Goal: Task Accomplishment & Management: Use online tool/utility

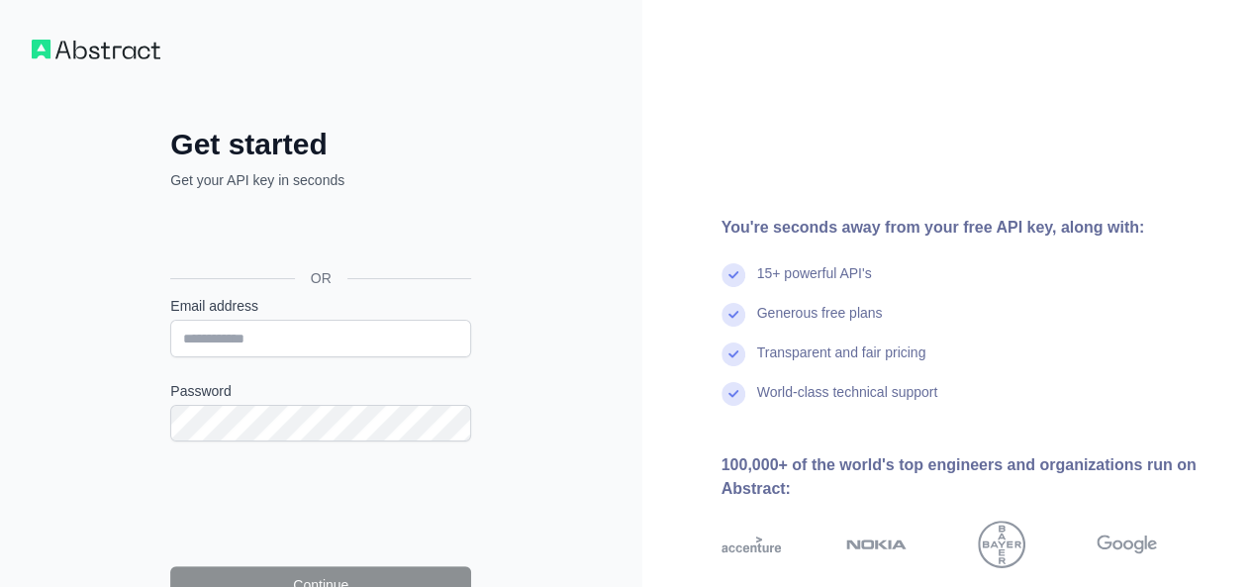
click at [68, 349] on div "Get started Get your API key in seconds OR Email address Password Continue By s…" at bounding box center [321, 406] width 643 height 812
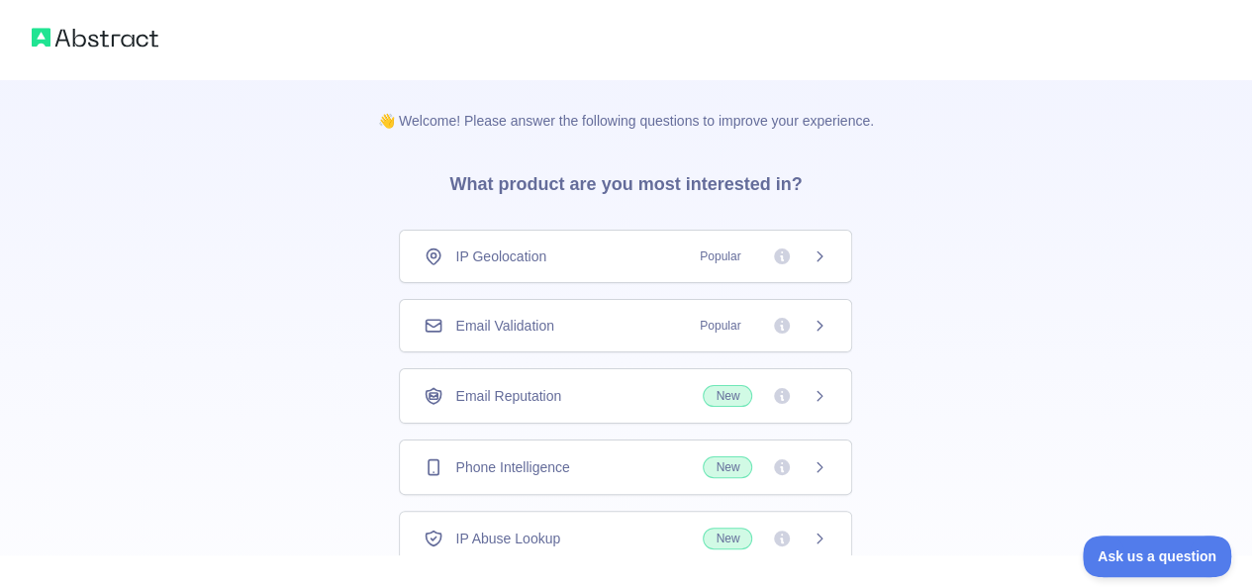
click at [347, 236] on div "👋 Welcome! Please answer the following questions to improve your experience. Wh…" at bounding box center [625, 364] width 559 height 571
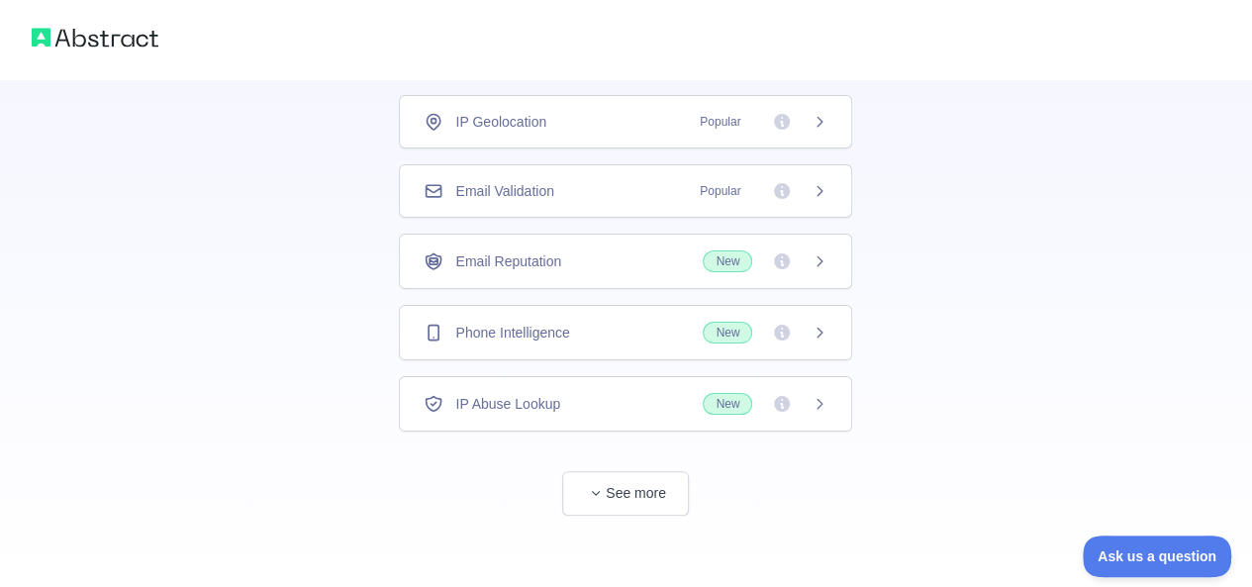
scroll to position [137, 0]
click at [821, 185] on icon at bounding box center [820, 188] width 5 height 9
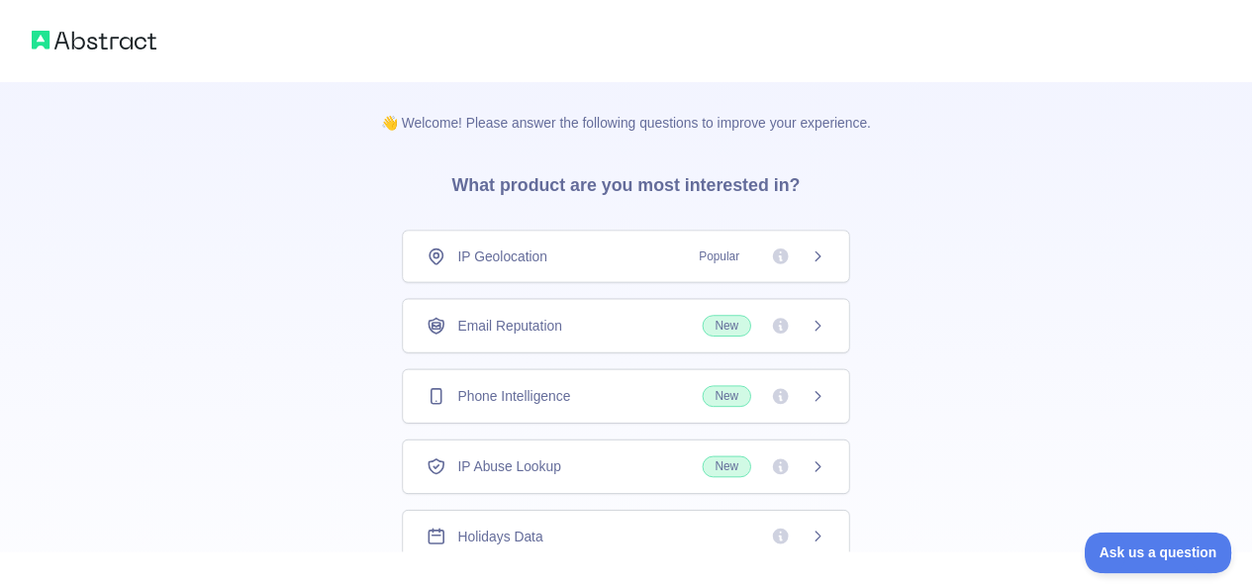
scroll to position [137, 0]
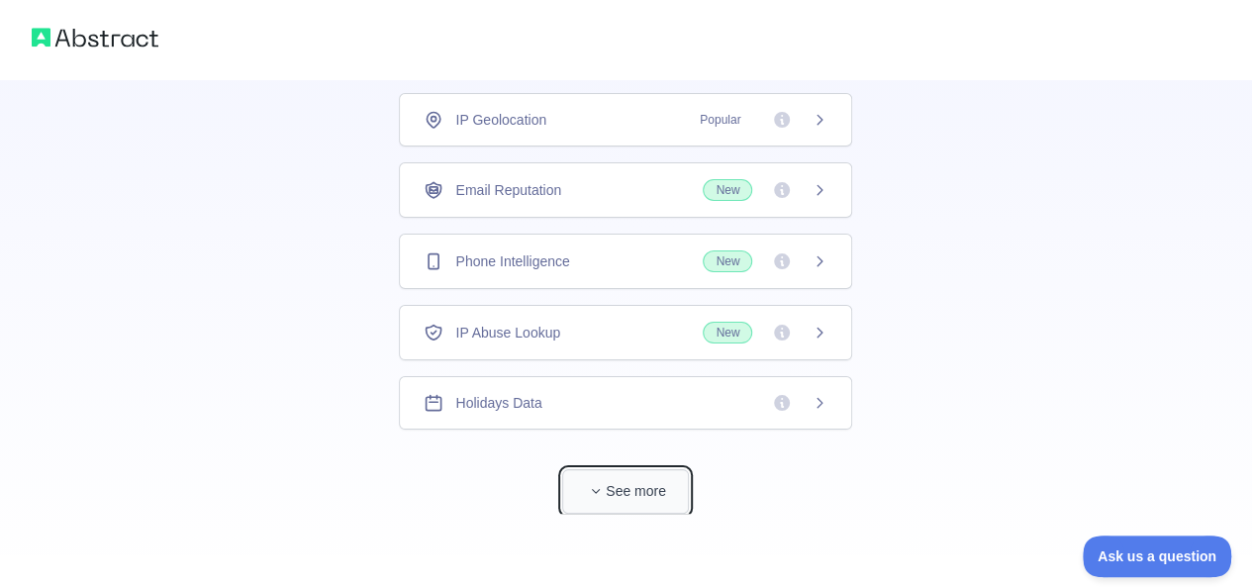
click at [615, 469] on button "See more" at bounding box center [625, 491] width 127 height 45
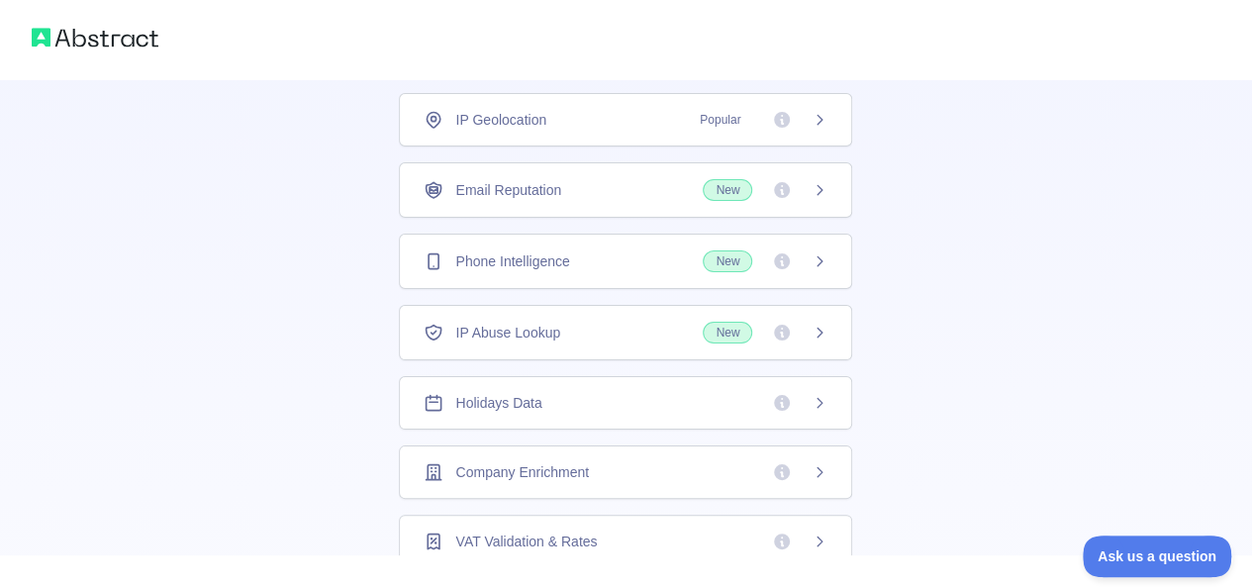
click at [445, 251] on div "Phone Intelligence" at bounding box center [497, 261] width 146 height 20
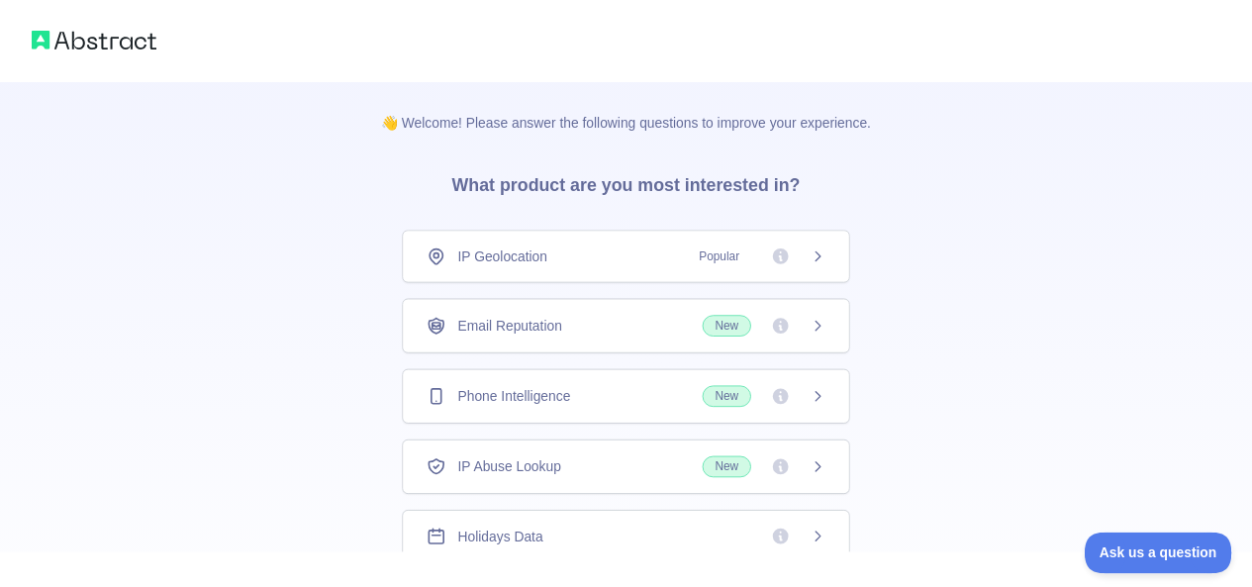
scroll to position [137, 0]
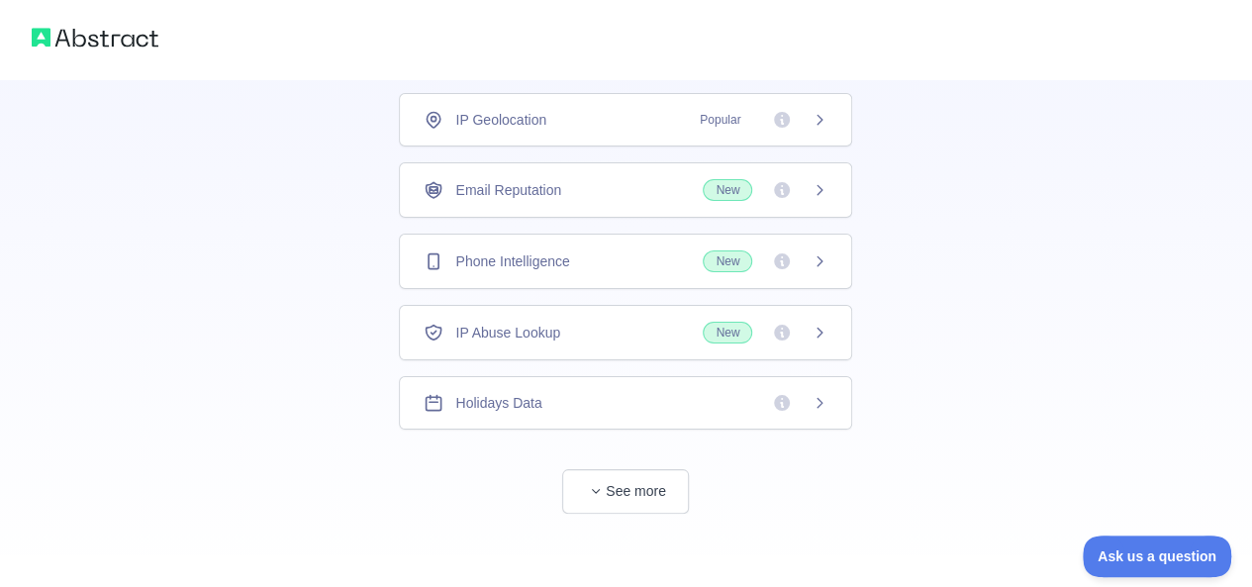
click at [549, 194] on span "Email Reputation" at bounding box center [508, 190] width 106 height 20
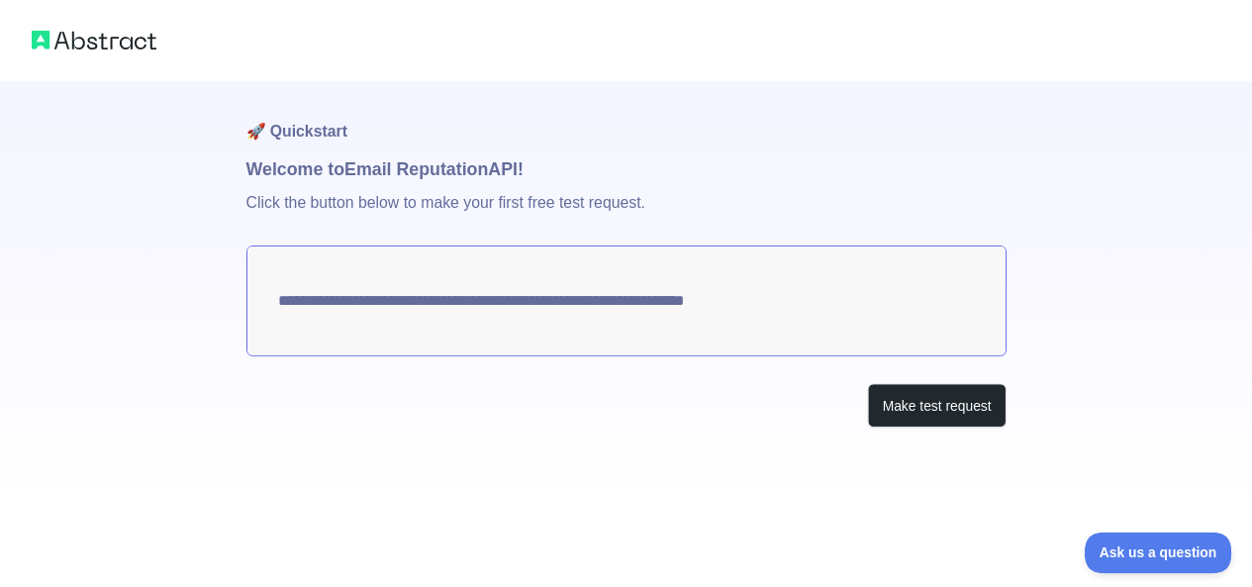
scroll to position [137, 0]
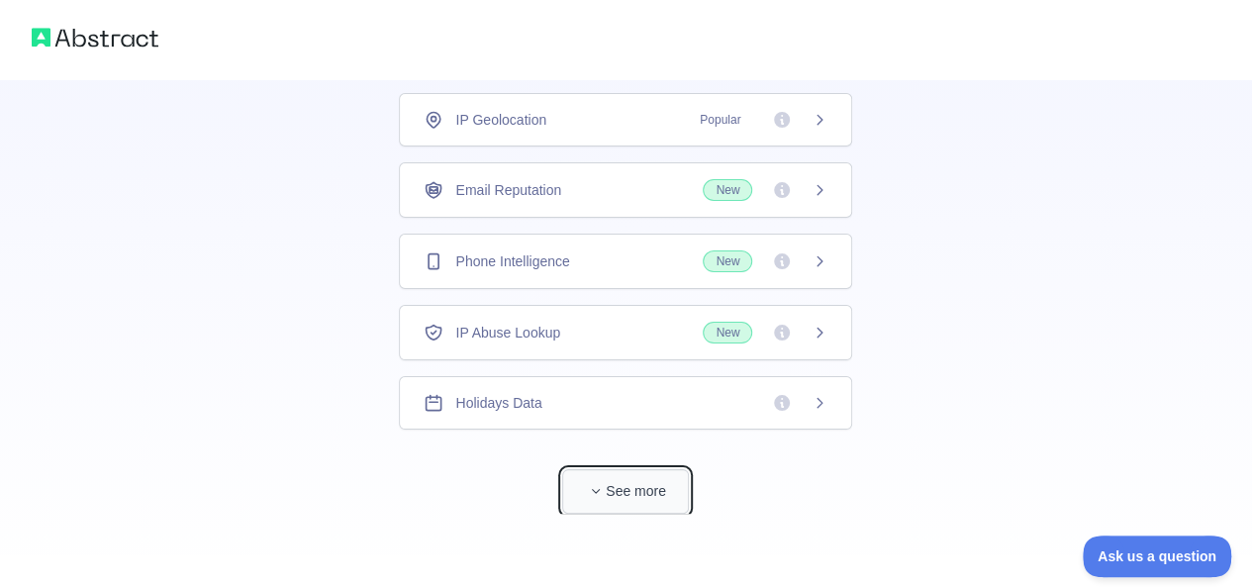
click at [639, 479] on button "See more" at bounding box center [625, 491] width 127 height 45
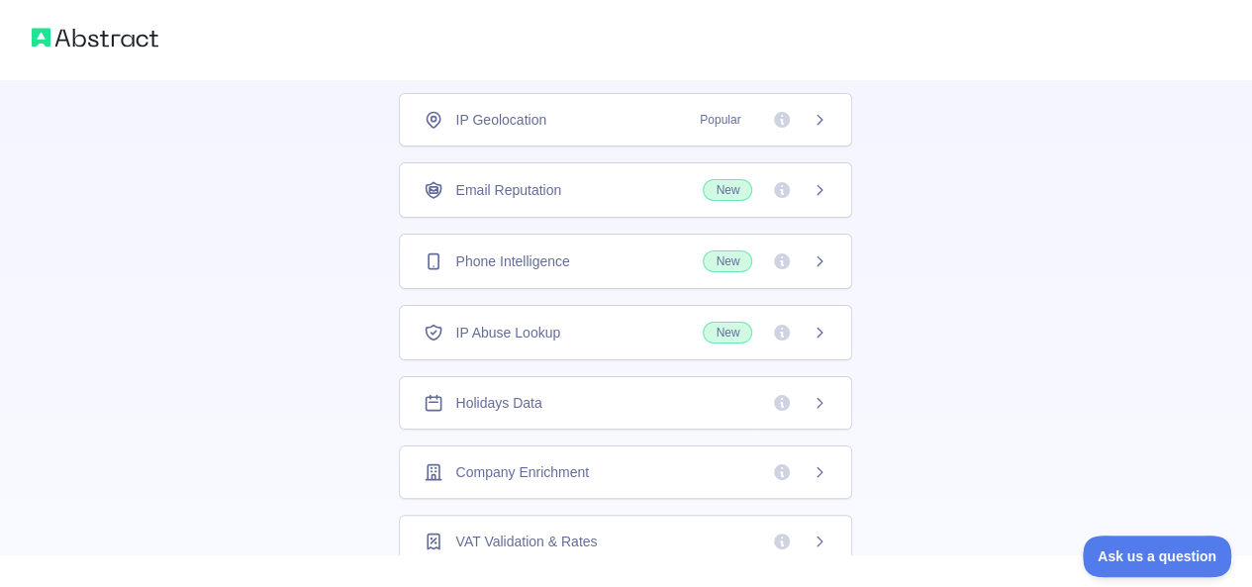
click at [245, 342] on div "👋 Welcome! Please answer the following questions to improve your experience. Wh…" at bounding box center [626, 492] width 1252 height 1259
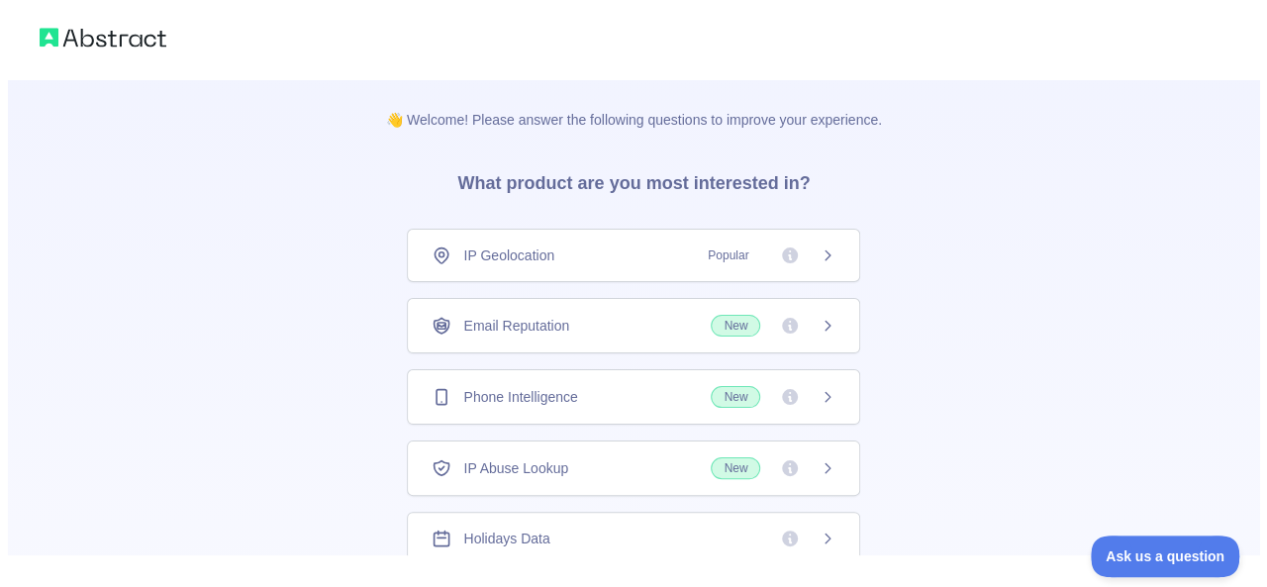
scroll to position [0, 0]
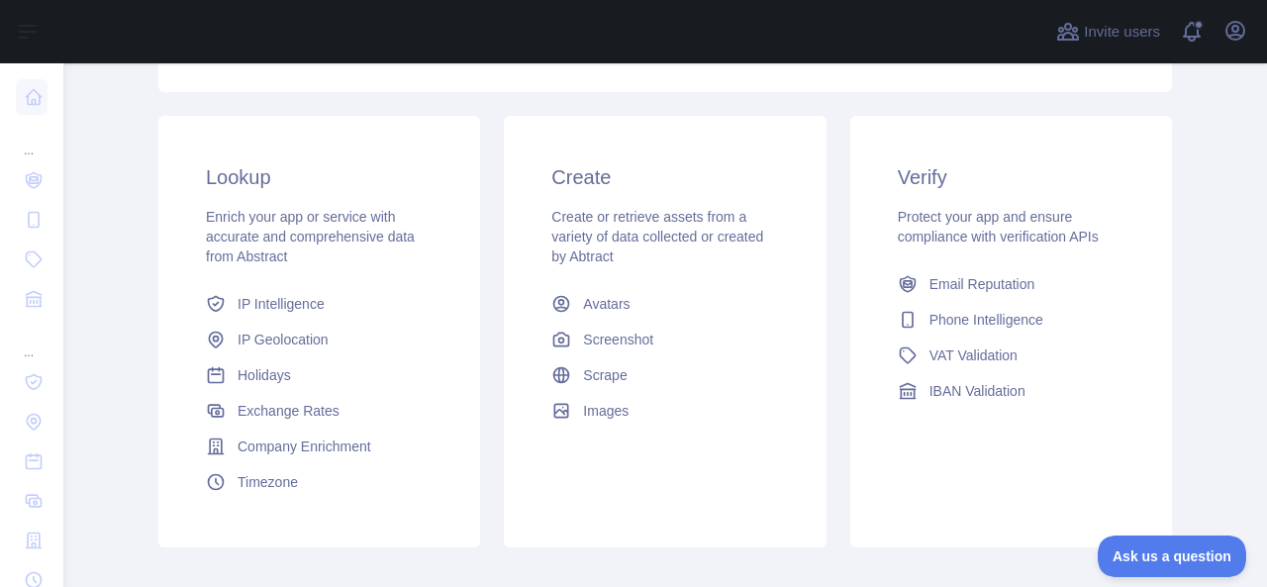
click at [293, 168] on h3 "Lookup" at bounding box center [319, 177] width 227 height 28
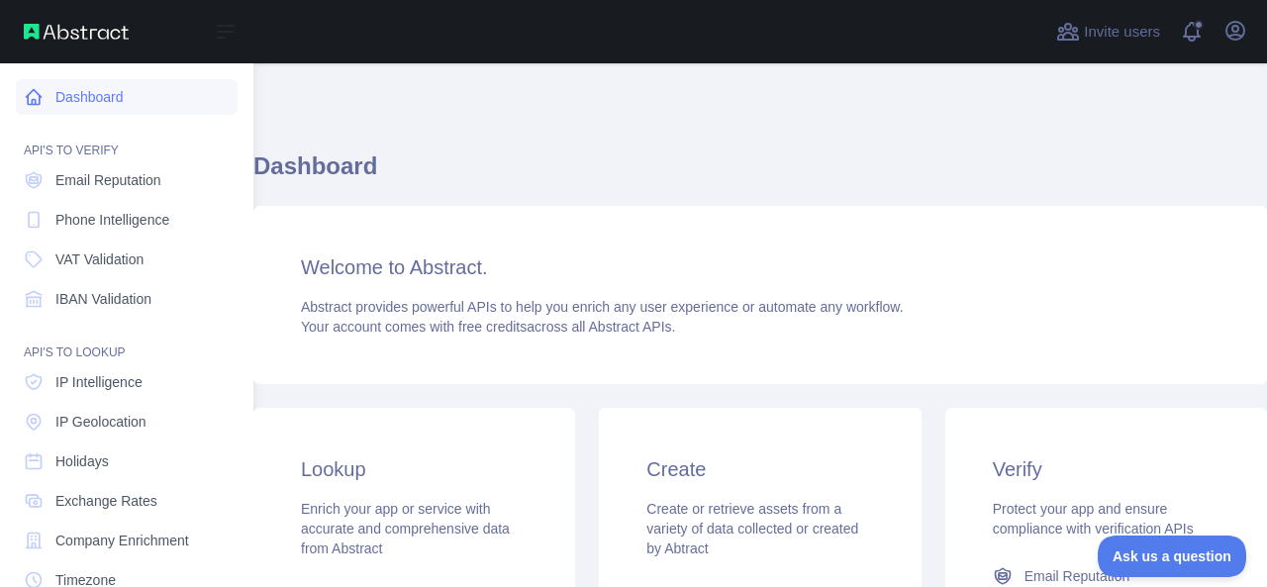
click at [36, 96] on icon at bounding box center [34, 97] width 20 height 20
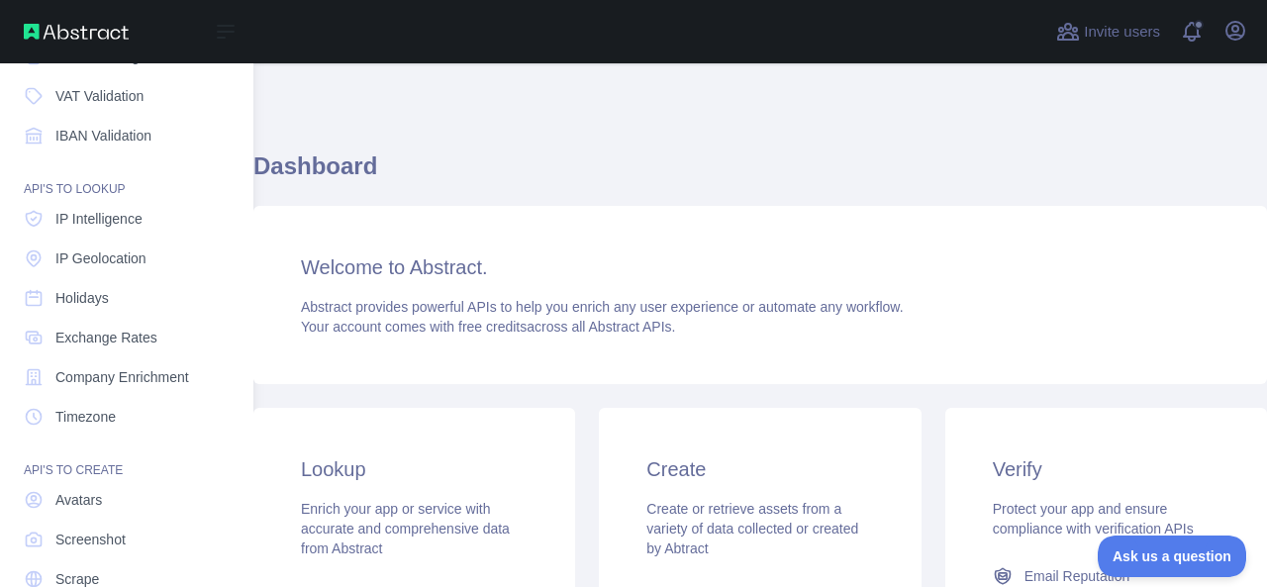
scroll to position [244, 0]
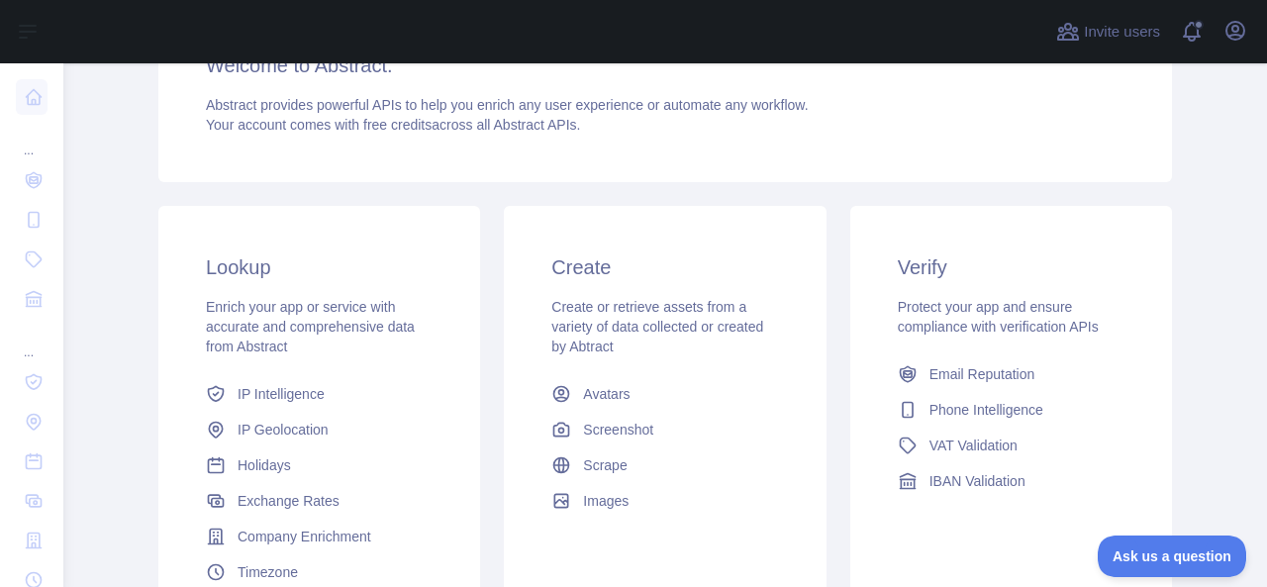
scroll to position [211, 0]
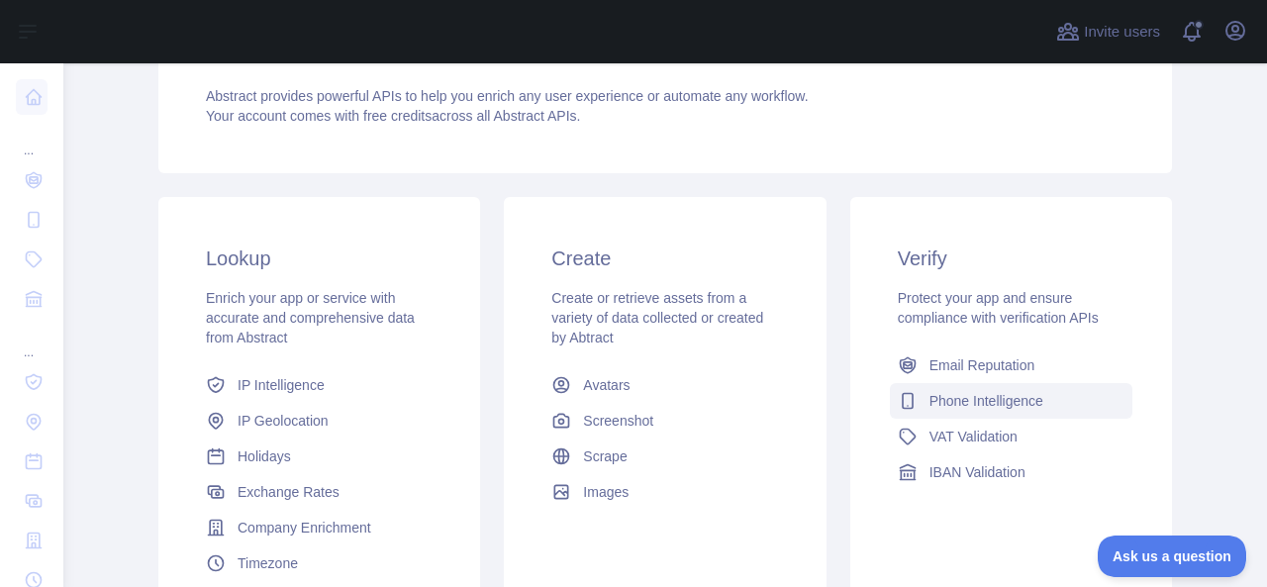
click at [1010, 393] on span "Phone Intelligence" at bounding box center [987, 401] width 114 height 20
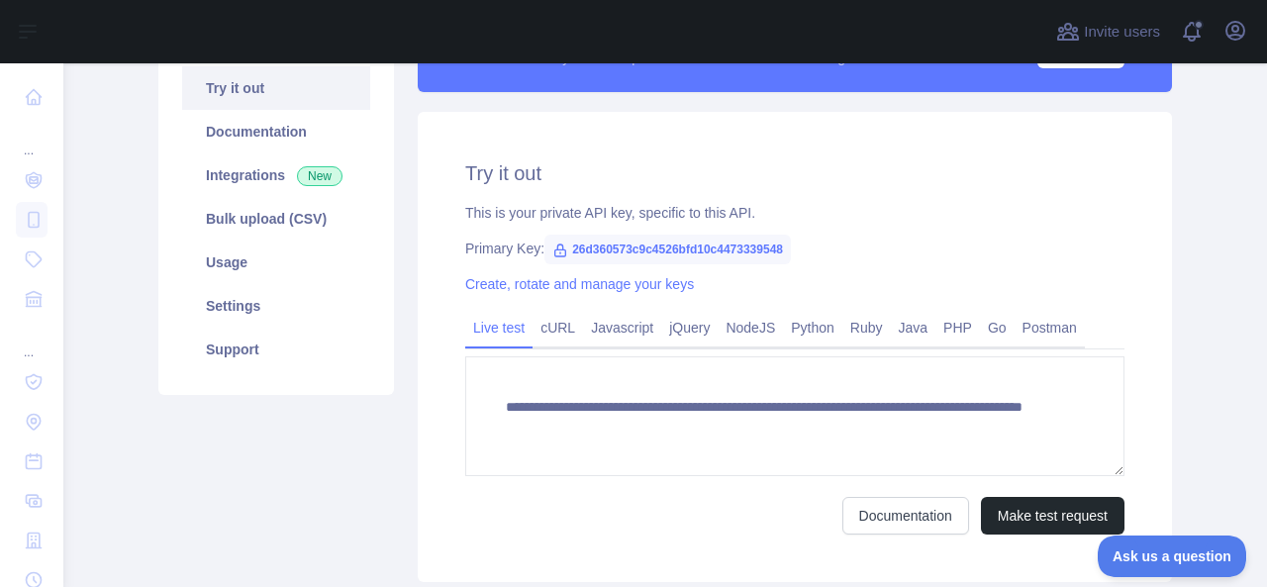
scroll to position [211, 0]
click at [1010, 393] on textarea "**********" at bounding box center [794, 416] width 659 height 120
click at [668, 538] on div "**********" at bounding box center [795, 347] width 754 height 470
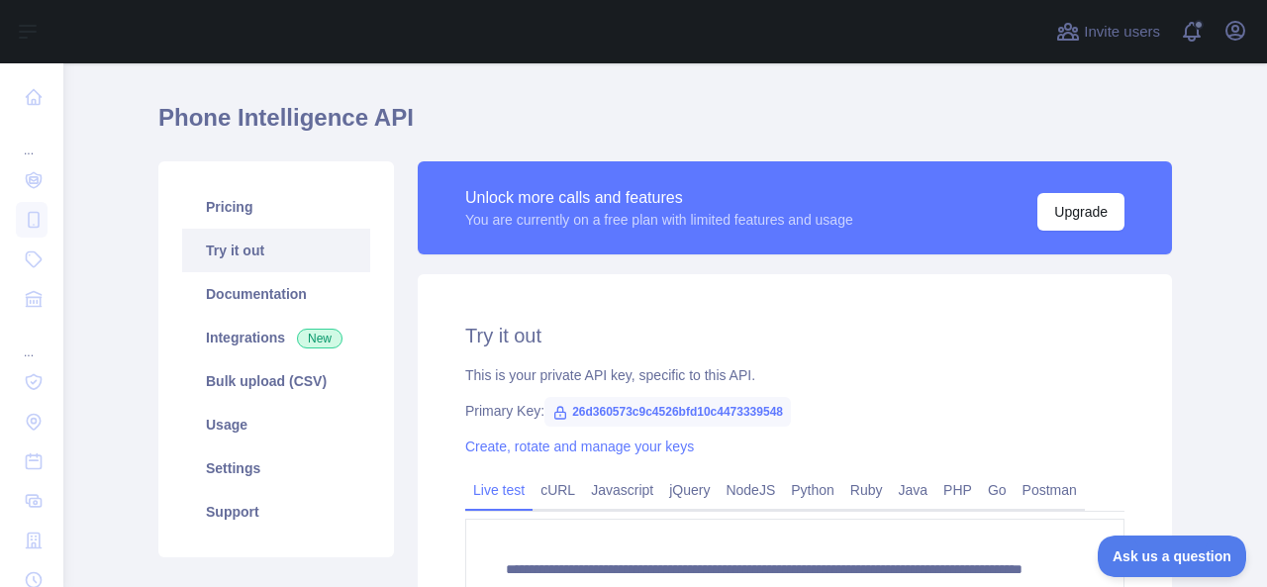
scroll to position [49, 0]
click at [1044, 217] on button "Upgrade" at bounding box center [1081, 211] width 87 height 38
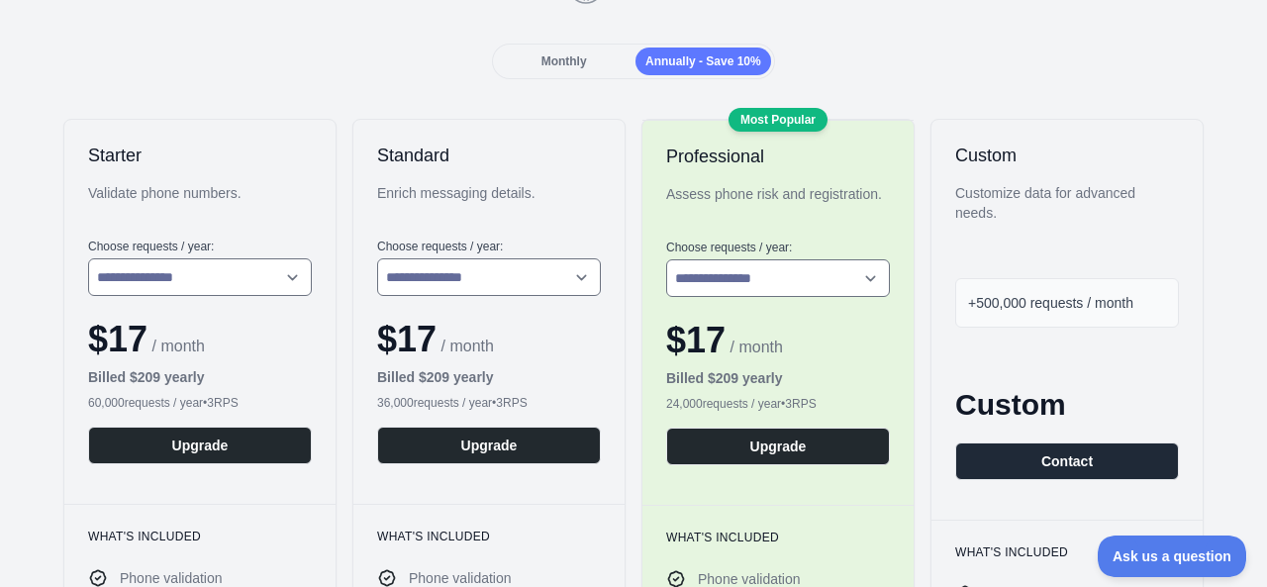
scroll to position [257, 0]
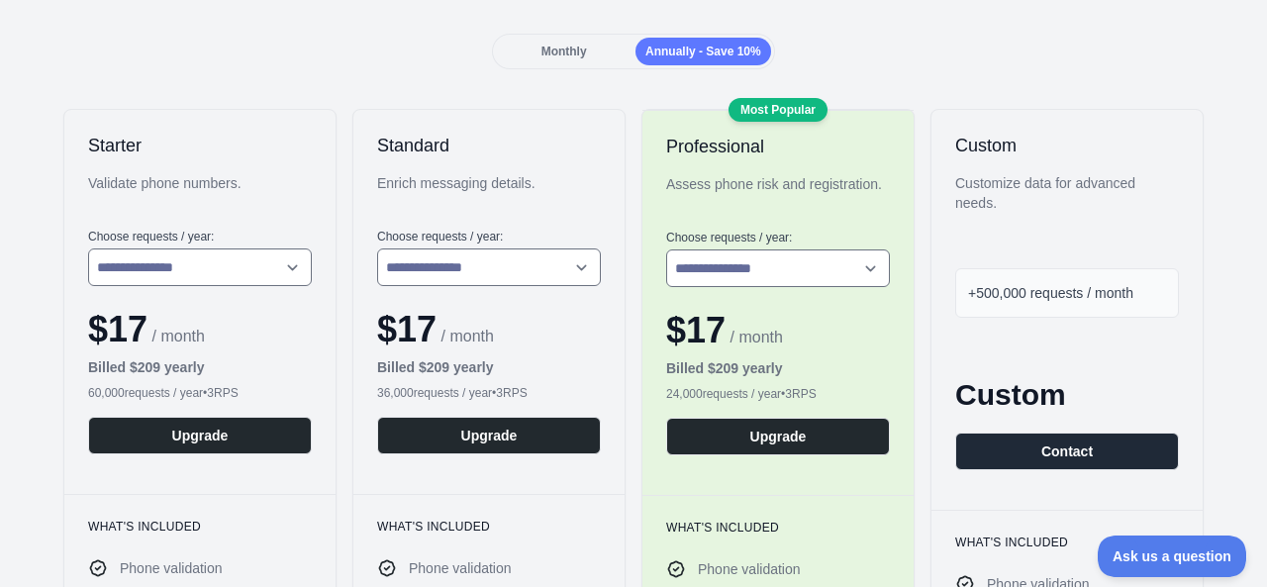
click at [584, 43] on div "Monthly" at bounding box center [564, 52] width 136 height 28
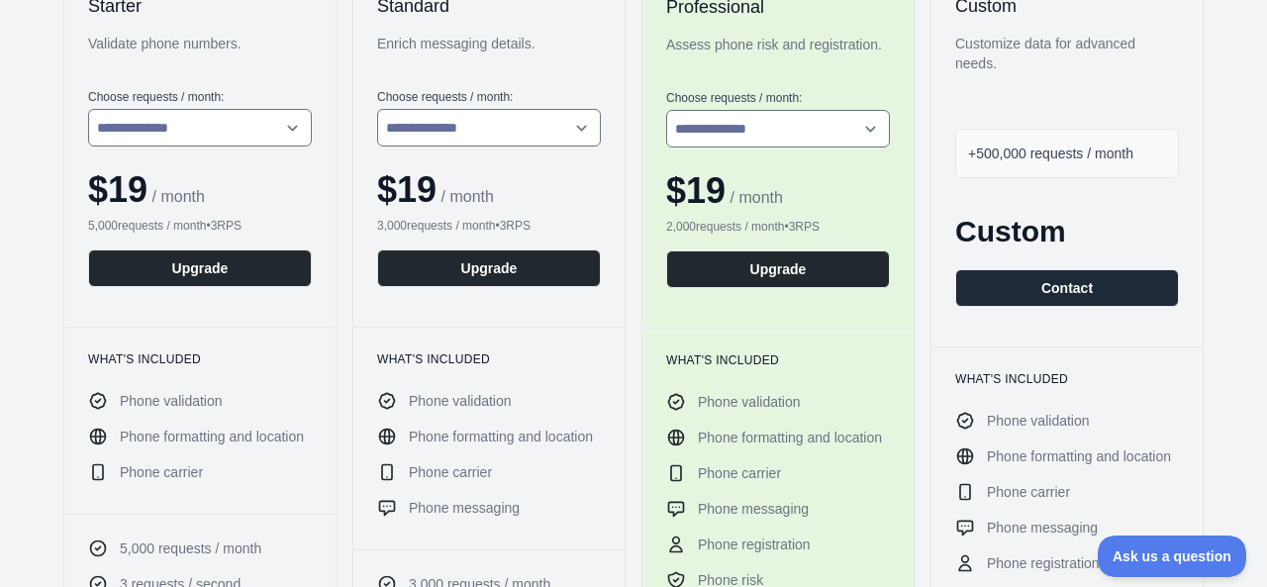
scroll to position [0, 0]
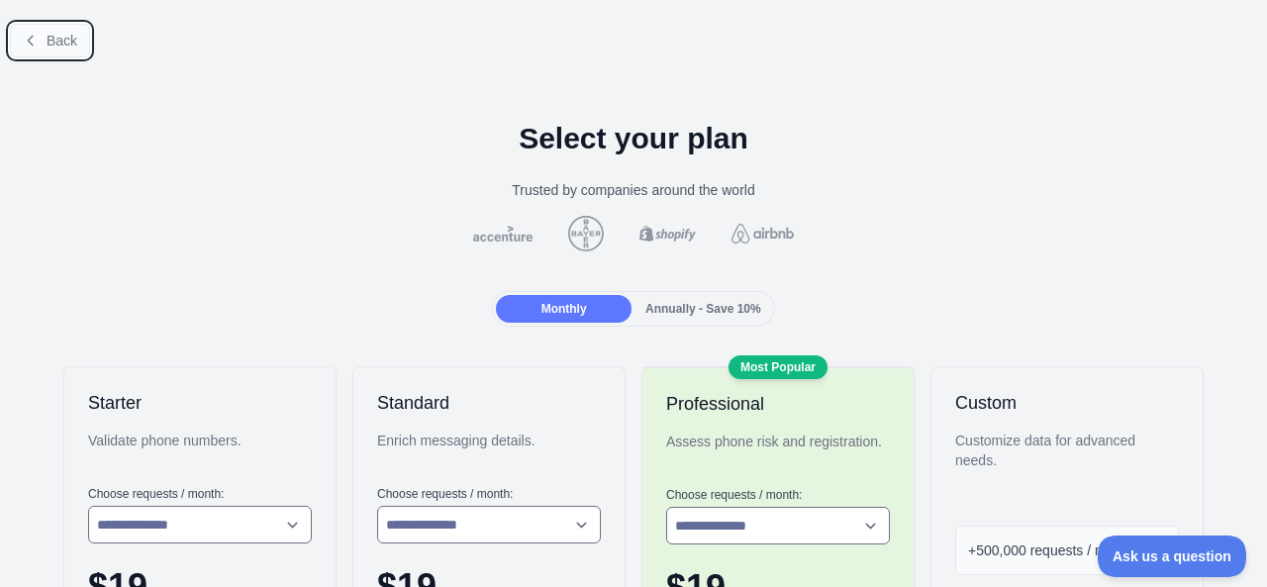
click at [22, 49] on button "Back" at bounding box center [50, 41] width 80 height 34
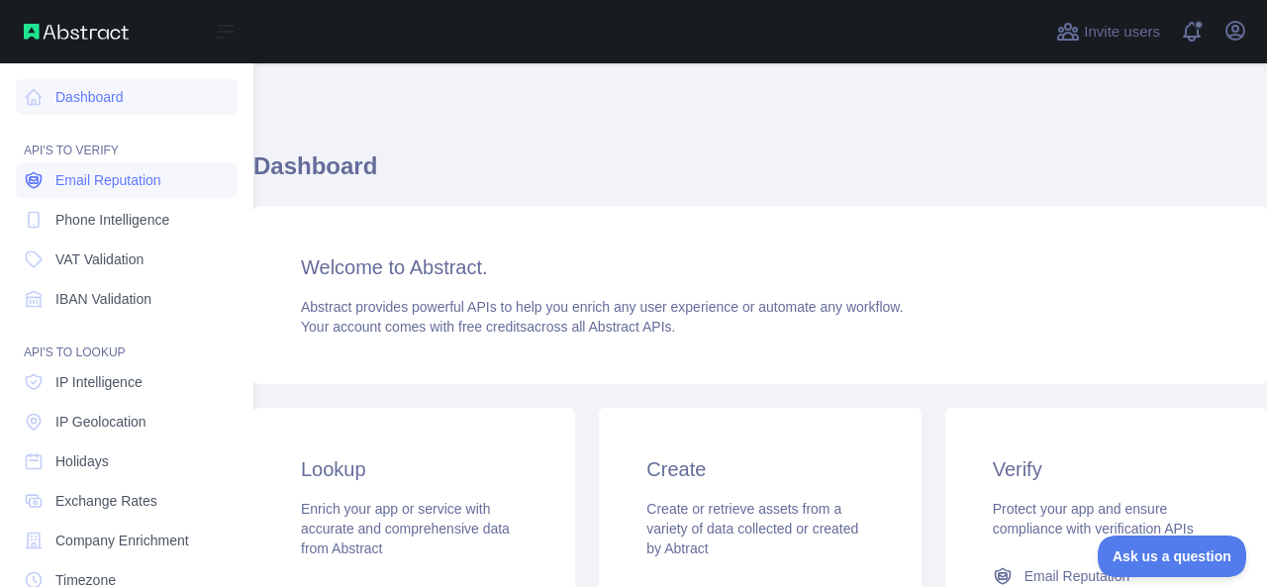
click at [163, 173] on link "Email Reputation" at bounding box center [127, 180] width 222 height 36
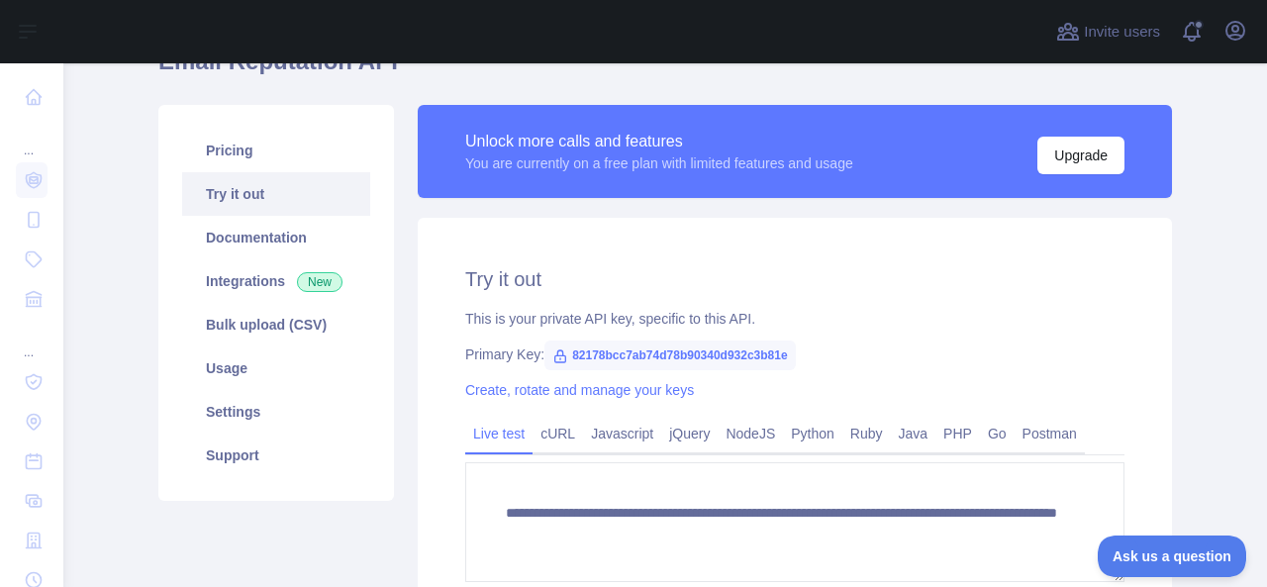
scroll to position [109, 0]
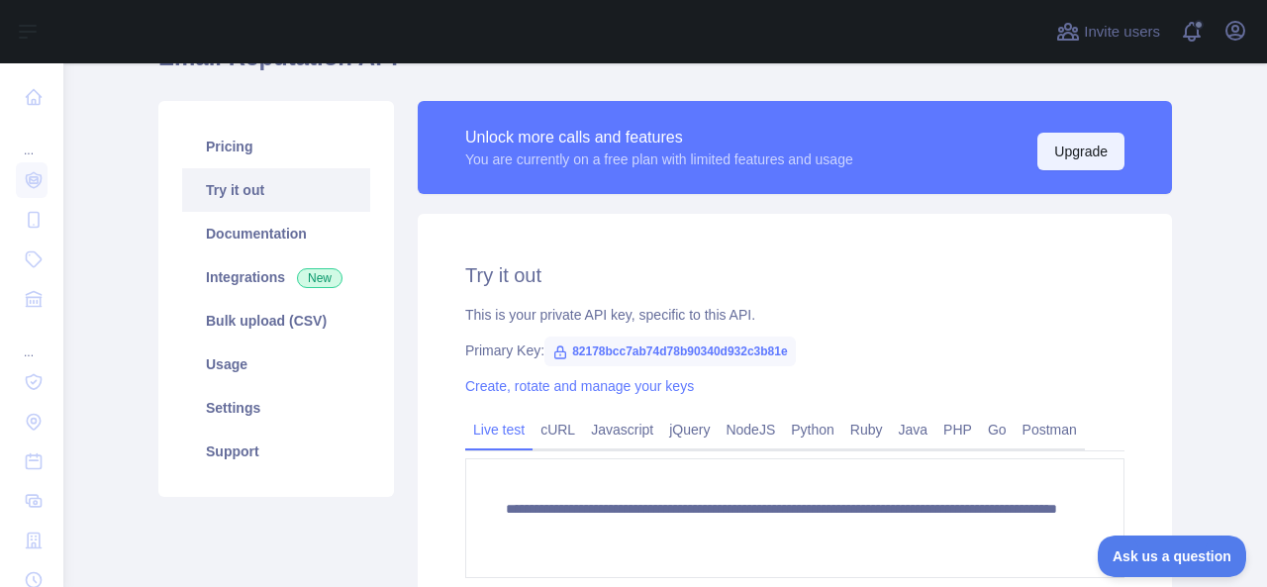
click at [1053, 143] on button "Upgrade" at bounding box center [1081, 152] width 87 height 38
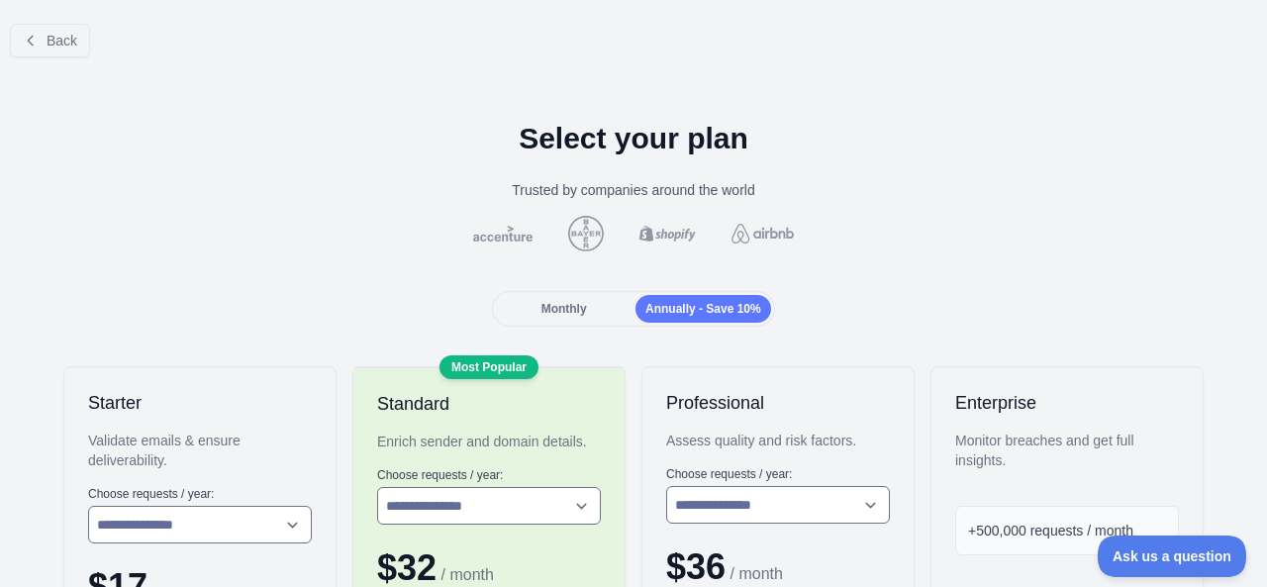
click at [585, 299] on div "Monthly" at bounding box center [564, 309] width 136 height 28
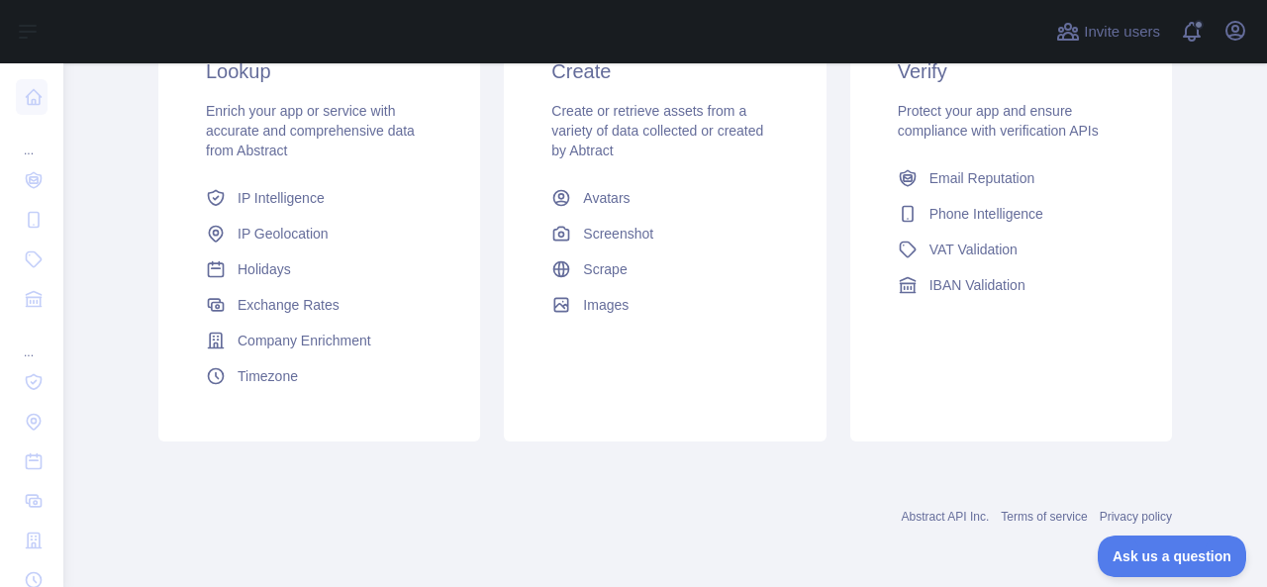
scroll to position [211, 0]
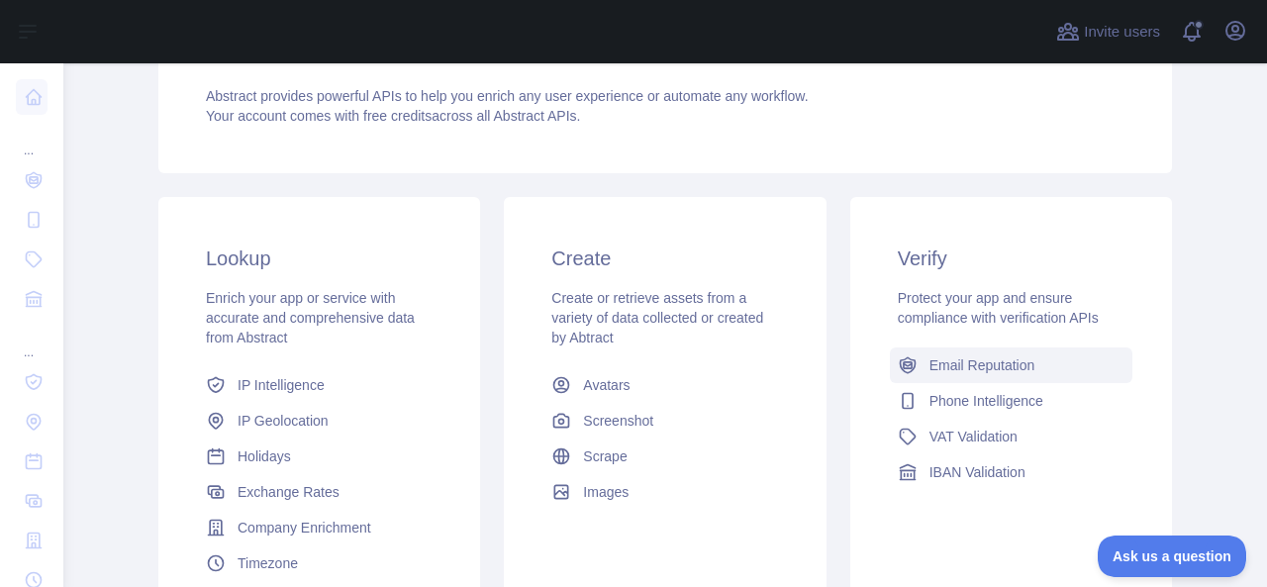
click at [954, 364] on span "Email Reputation" at bounding box center [983, 365] width 106 height 20
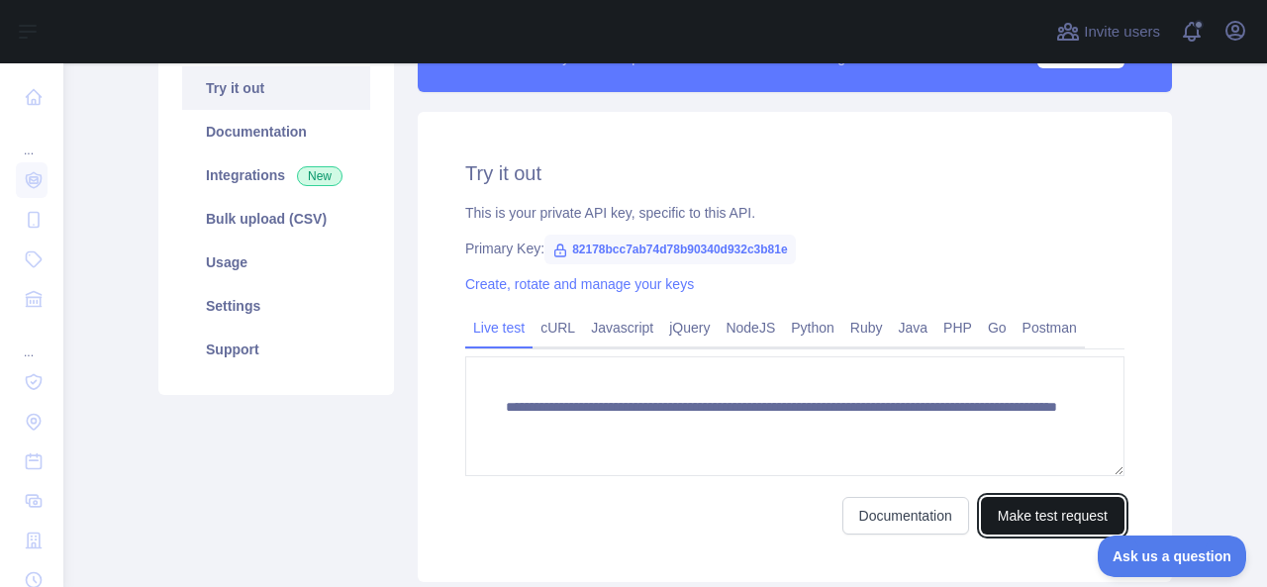
click at [1020, 511] on button "Make test request" at bounding box center [1053, 516] width 144 height 38
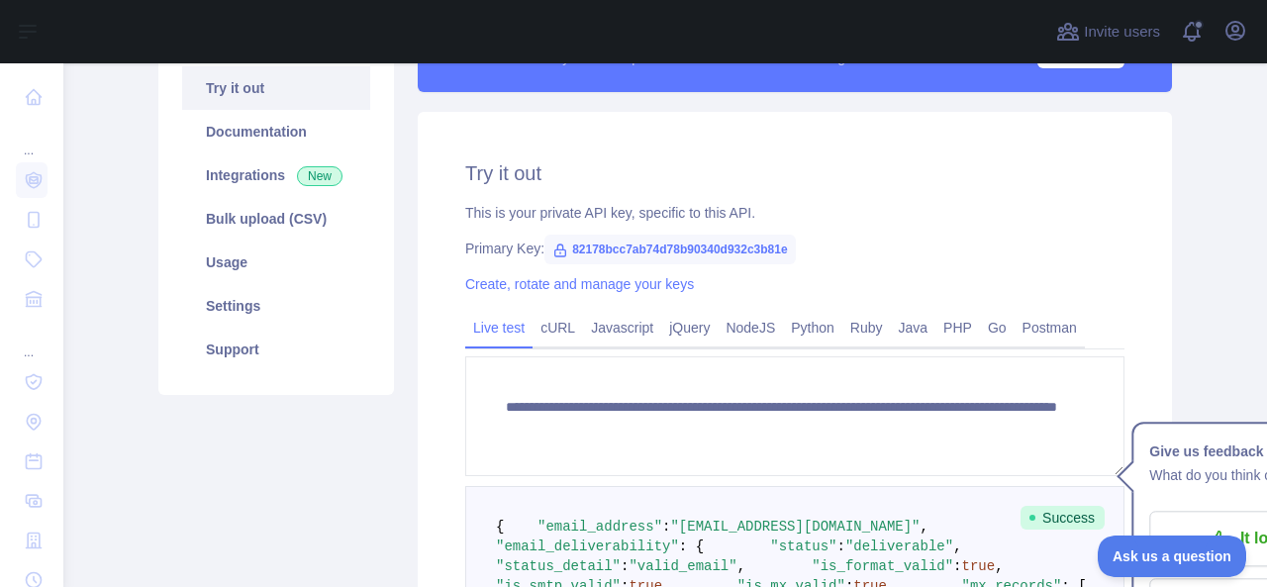
scroll to position [211, 0]
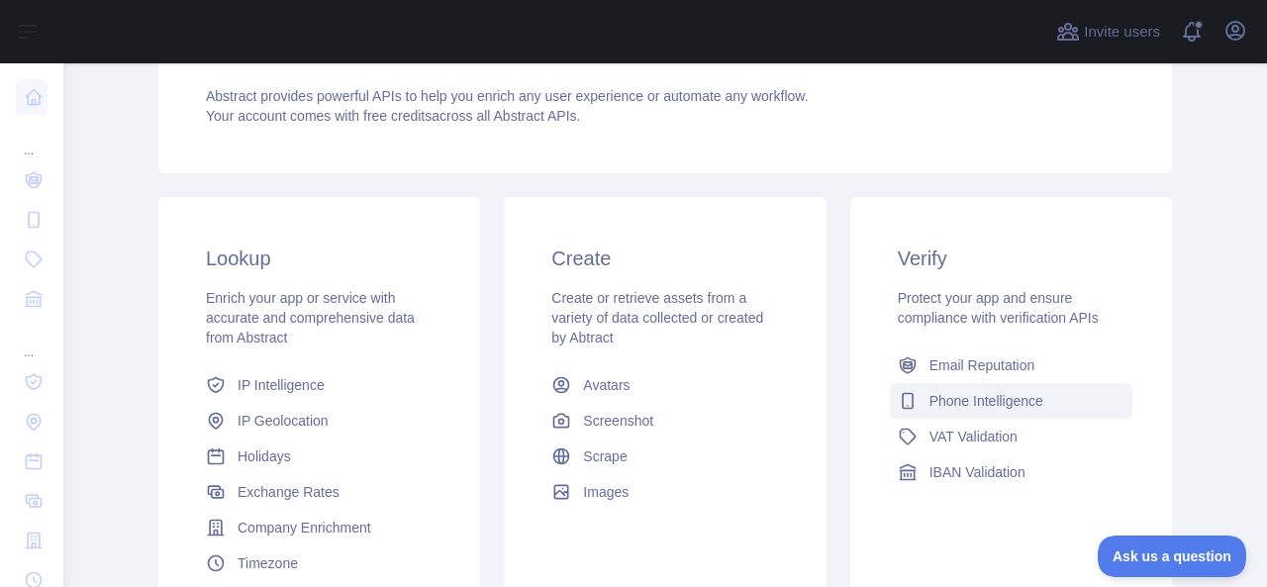
click at [934, 399] on span "Phone Intelligence" at bounding box center [987, 401] width 114 height 20
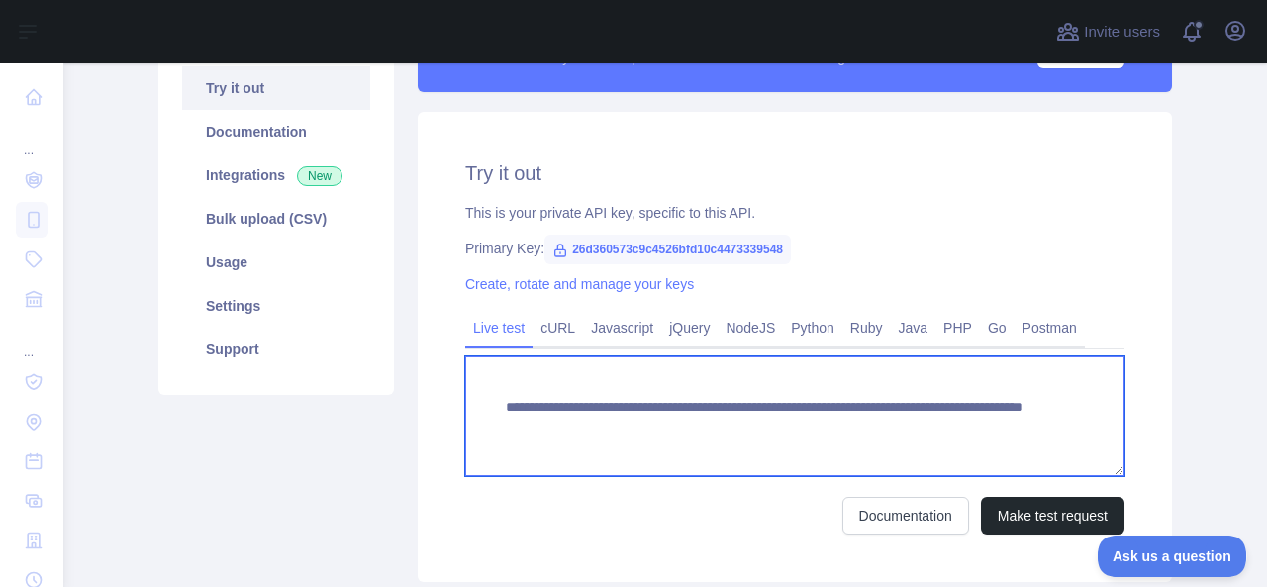
click at [932, 430] on textarea "**********" at bounding box center [794, 416] width 659 height 120
type textarea "**********"
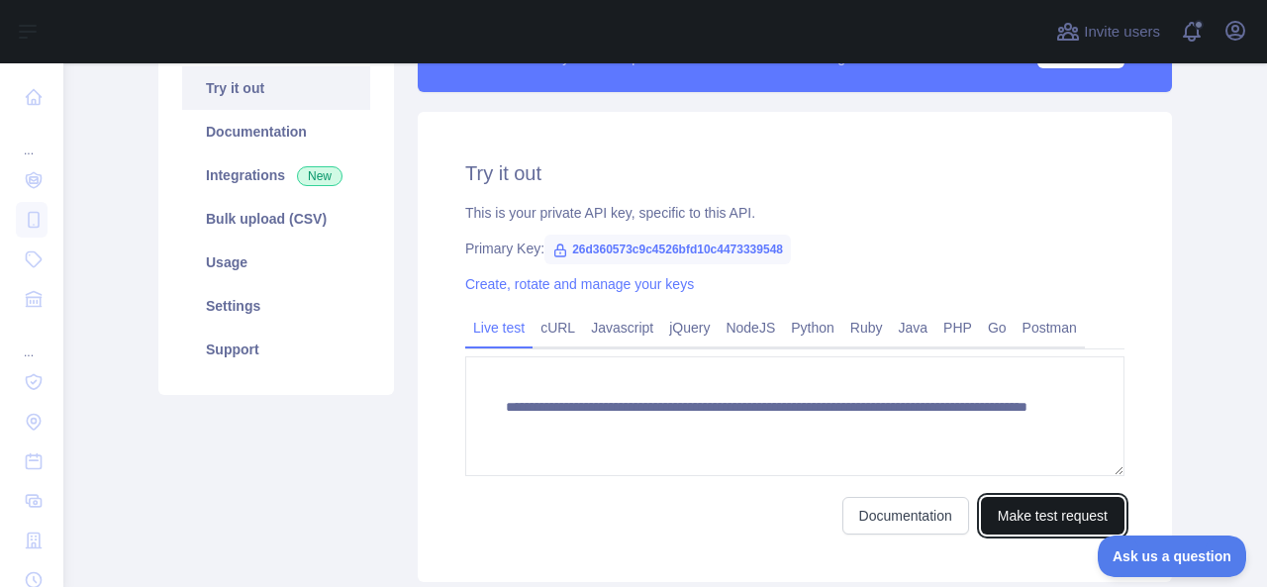
click at [1021, 518] on button "Make test request" at bounding box center [1053, 516] width 144 height 38
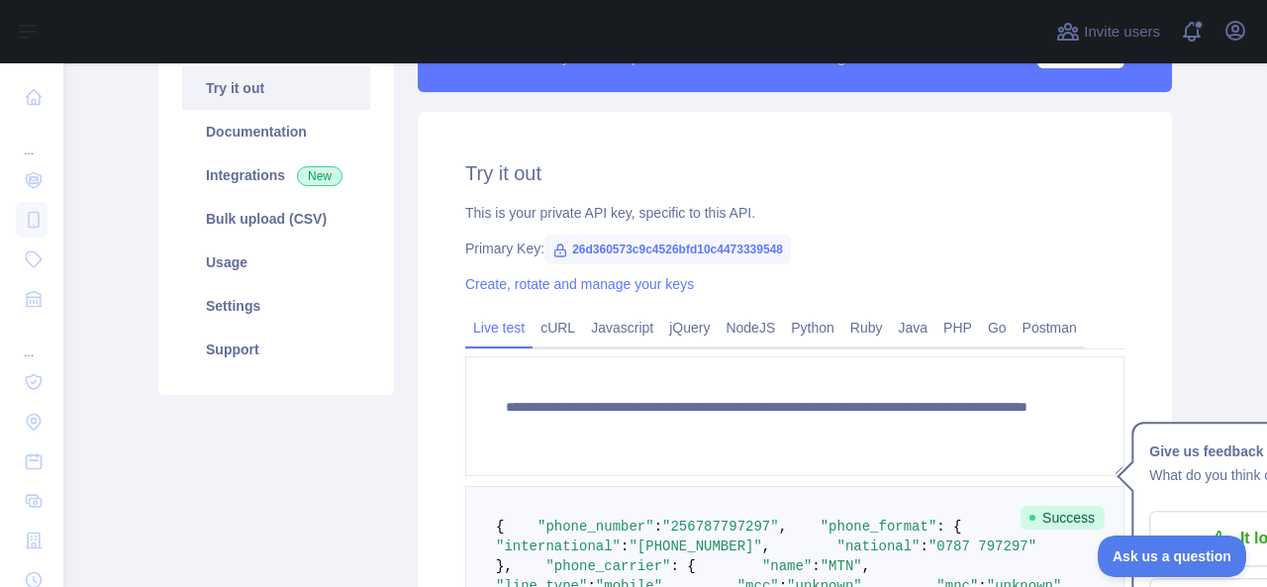
click at [432, 359] on div "**********" at bounding box center [795, 568] width 754 height 913
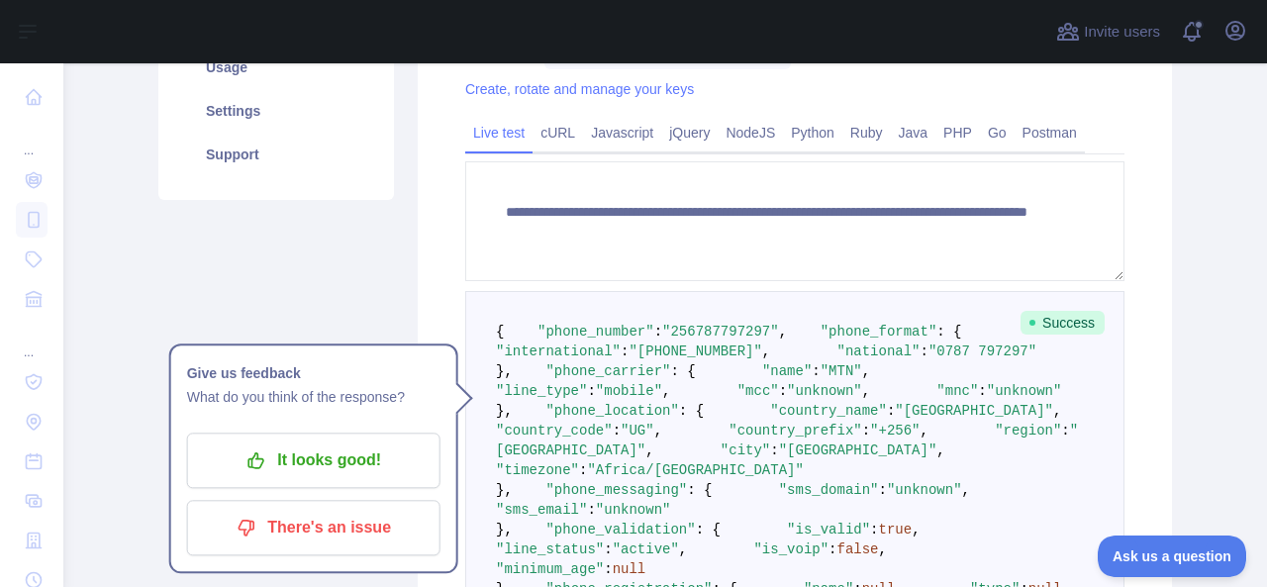
scroll to position [409, 0]
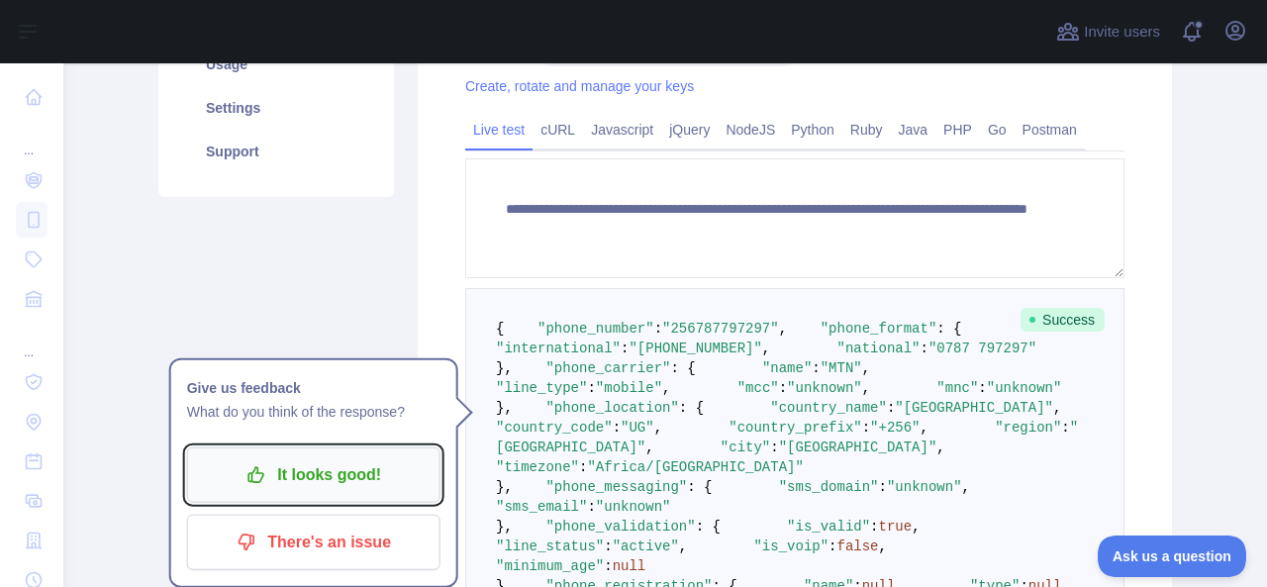
click at [311, 462] on p "It looks good!" at bounding box center [314, 475] width 224 height 34
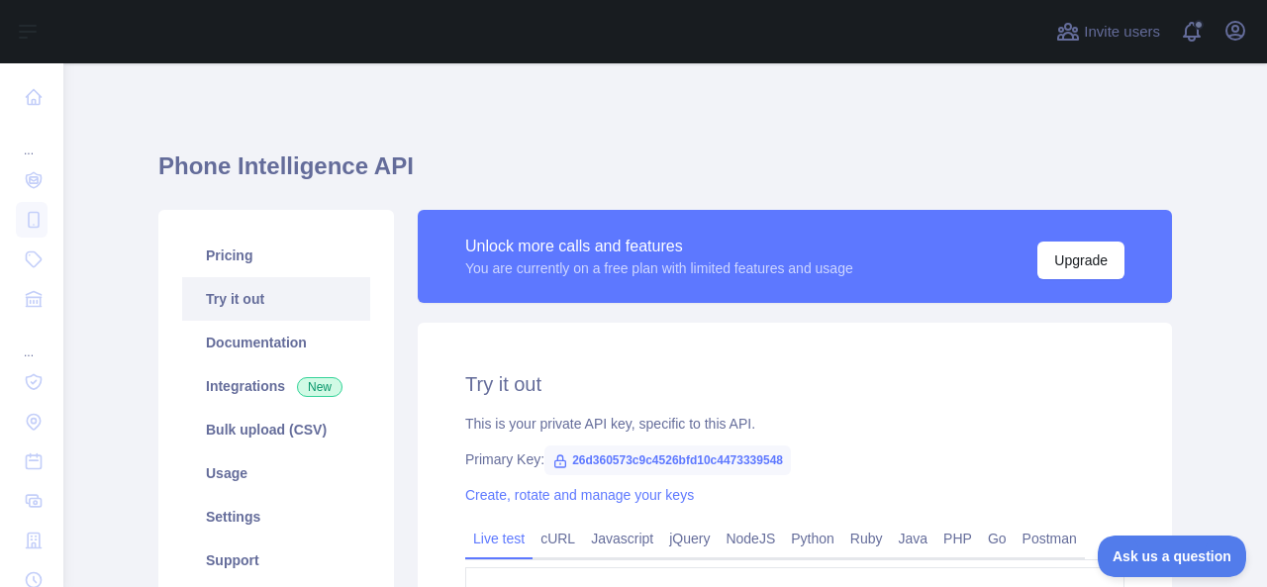
scroll to position [0, 0]
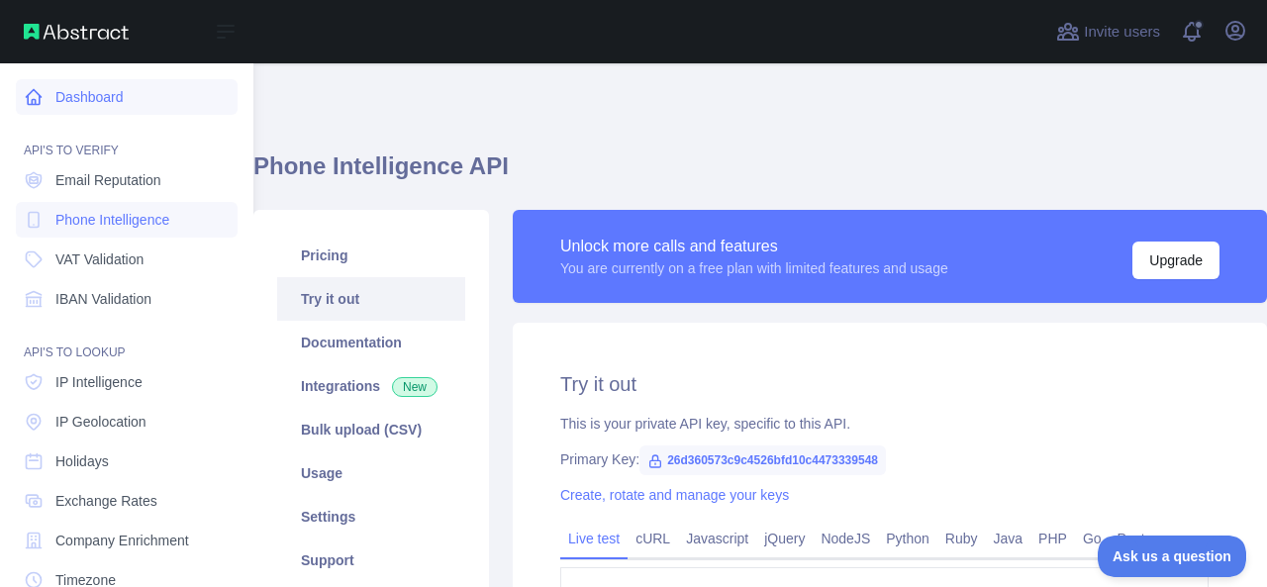
click at [42, 100] on icon at bounding box center [34, 97] width 20 height 20
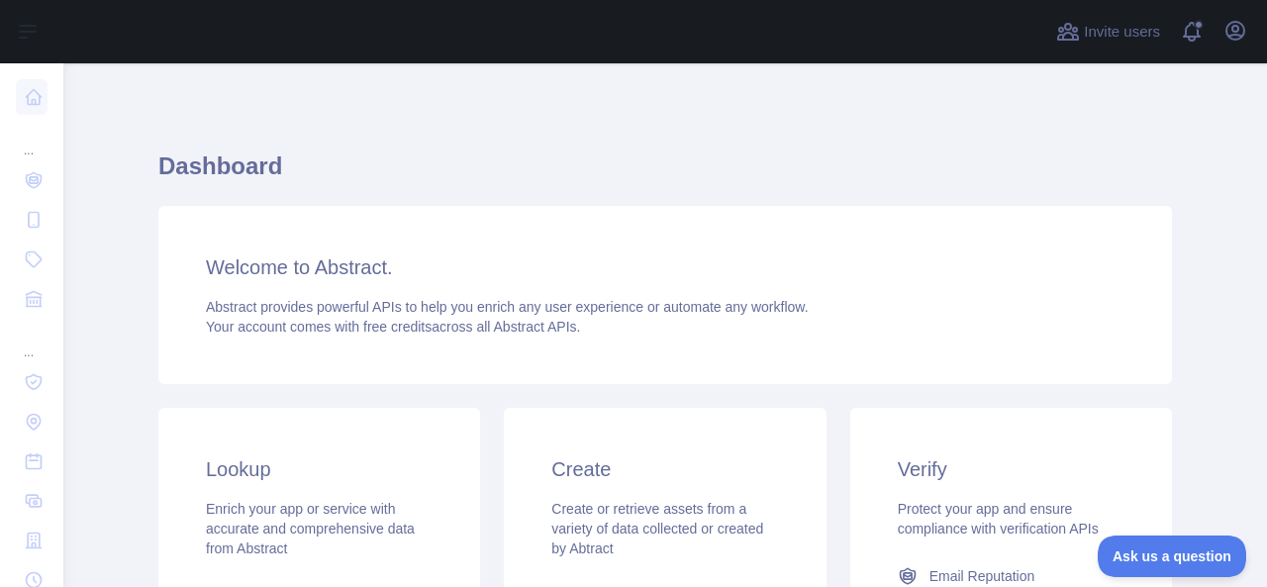
click at [1173, 291] on main "Dashboard Welcome to Abstract. Abstract provides powerful APIs to help you enri…" at bounding box center [665, 325] width 1204 height 524
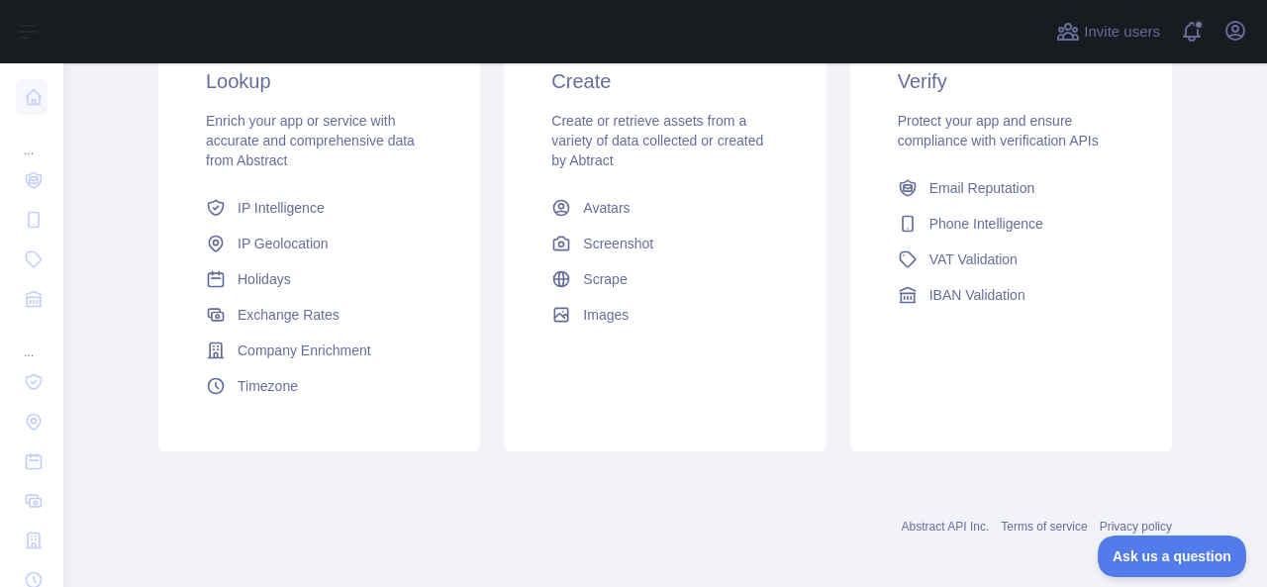
scroll to position [398, 0]
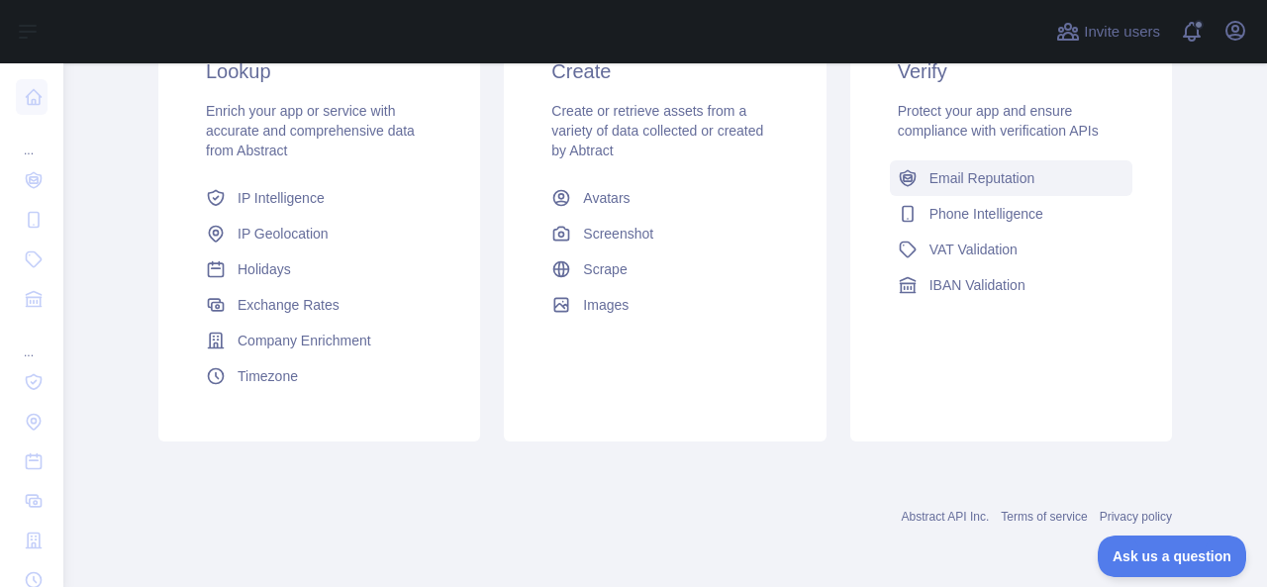
click at [998, 179] on span "Email Reputation" at bounding box center [983, 178] width 106 height 20
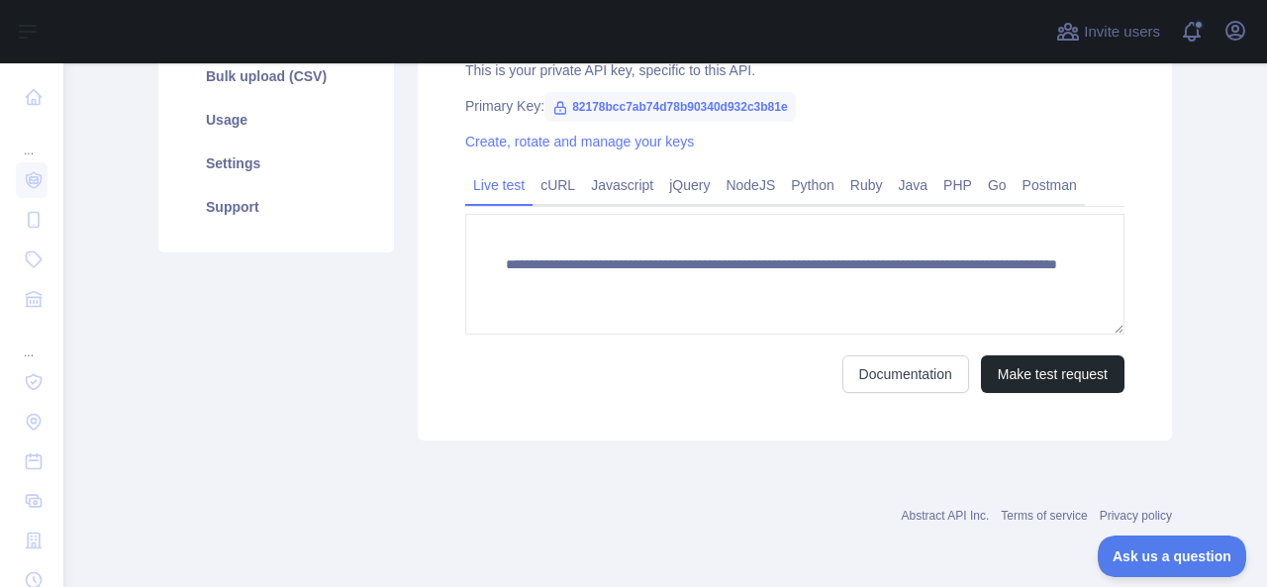
scroll to position [350, 0]
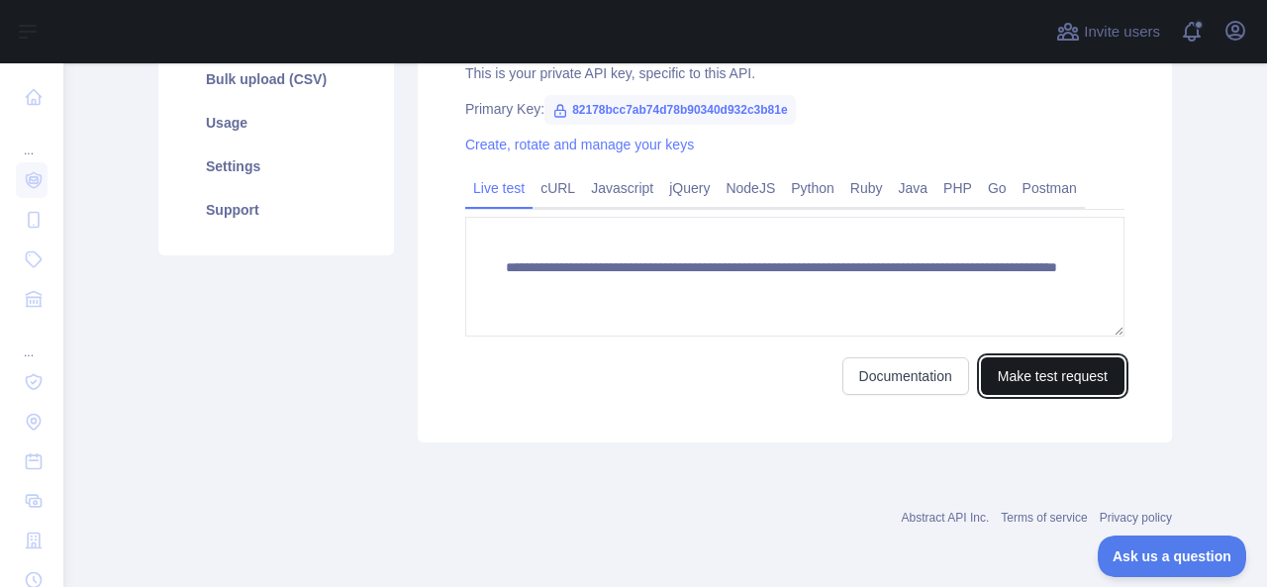
click at [1024, 371] on button "Make test request" at bounding box center [1053, 376] width 144 height 38
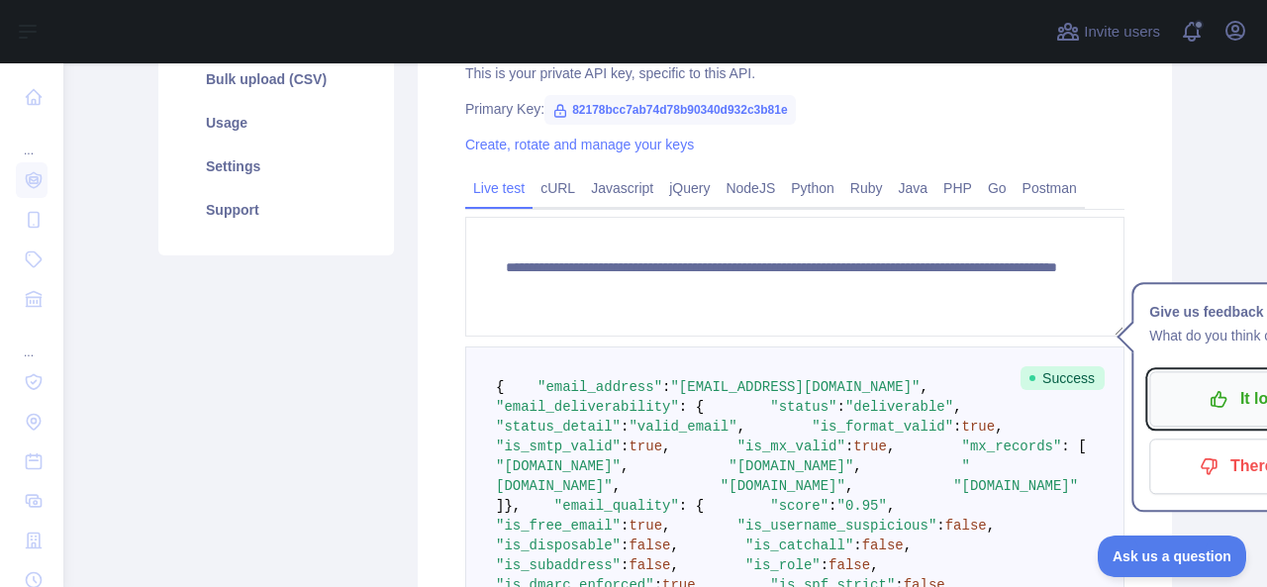
click at [1174, 390] on p "It looks good!" at bounding box center [1276, 399] width 224 height 34
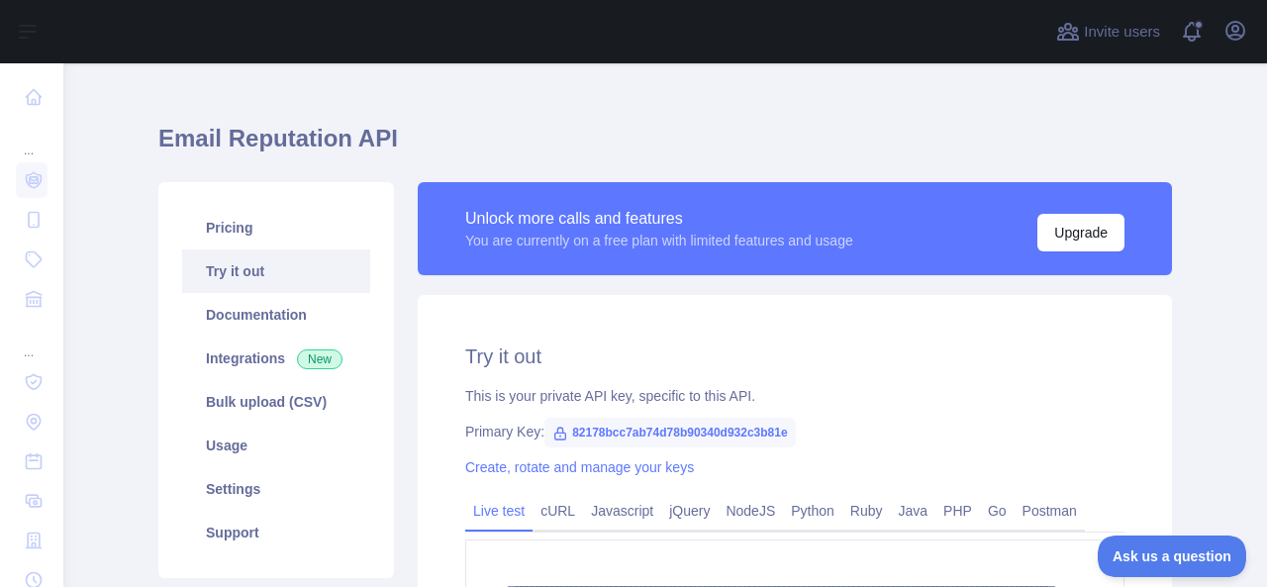
scroll to position [7, 0]
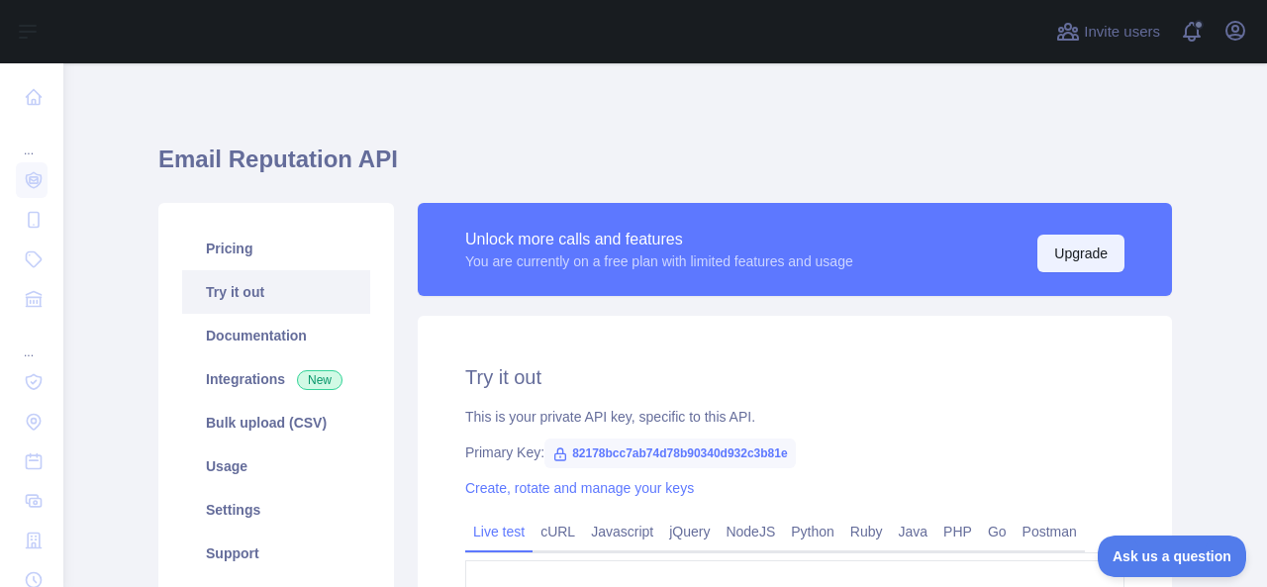
click at [1042, 254] on button "Upgrade" at bounding box center [1081, 254] width 87 height 38
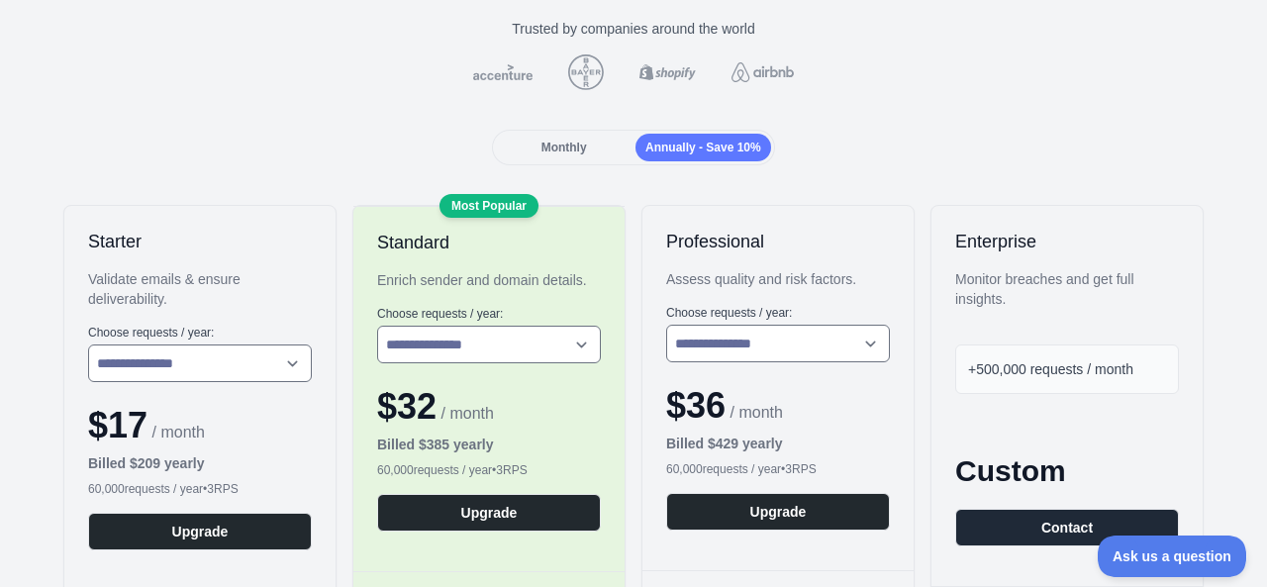
scroll to position [224, 0]
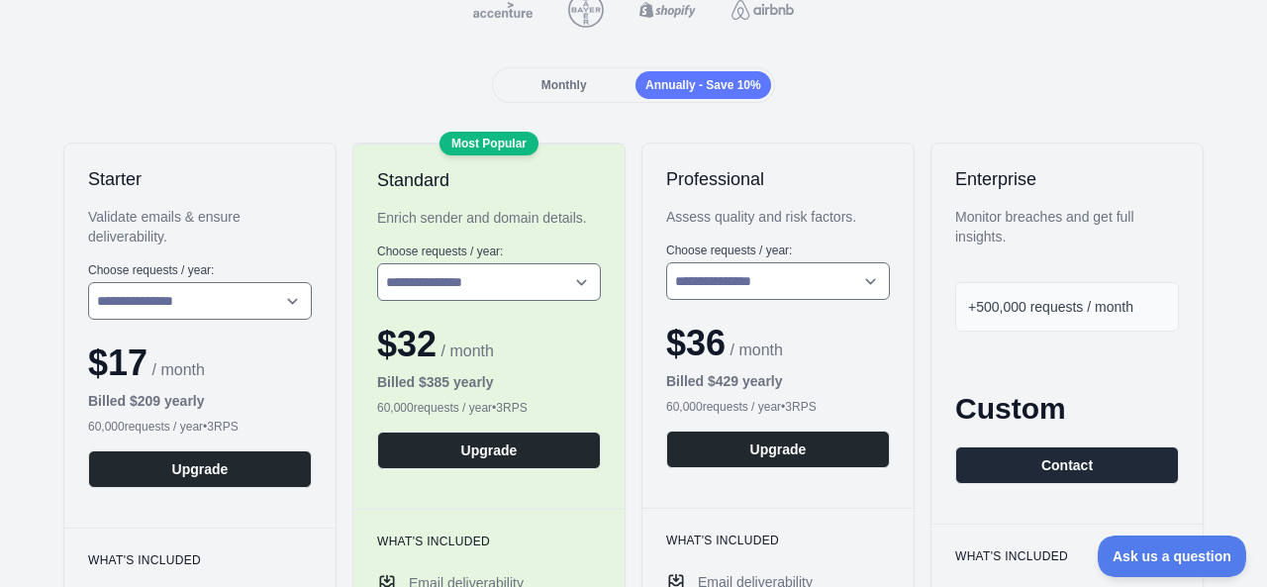
click at [548, 80] on span "Monthly" at bounding box center [565, 85] width 46 height 14
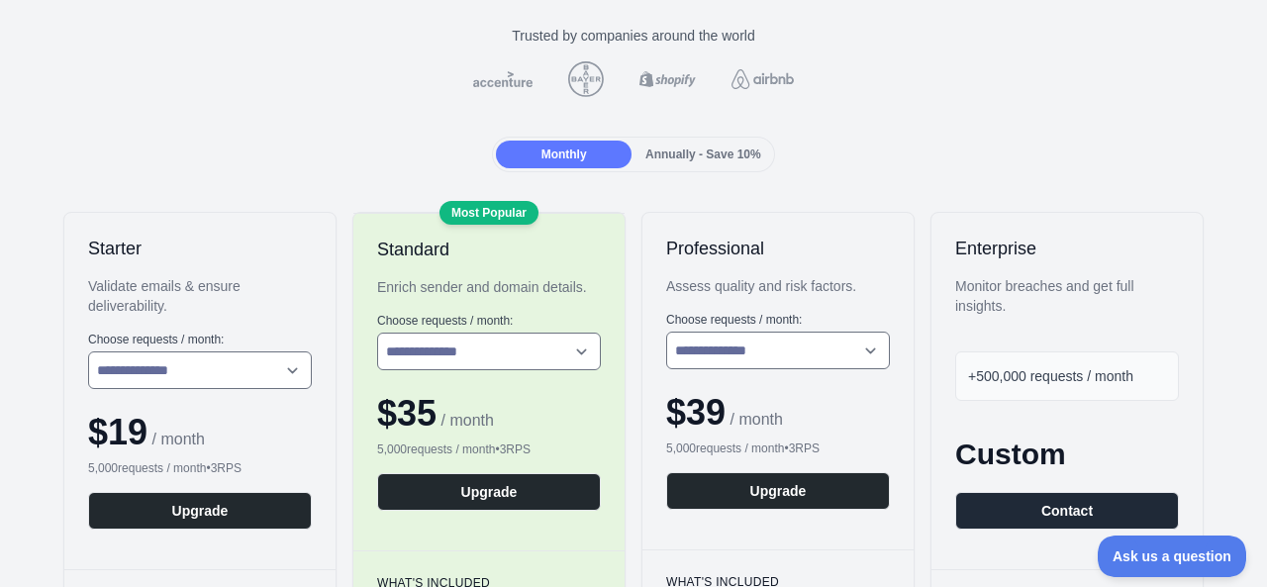
scroll to position [0, 0]
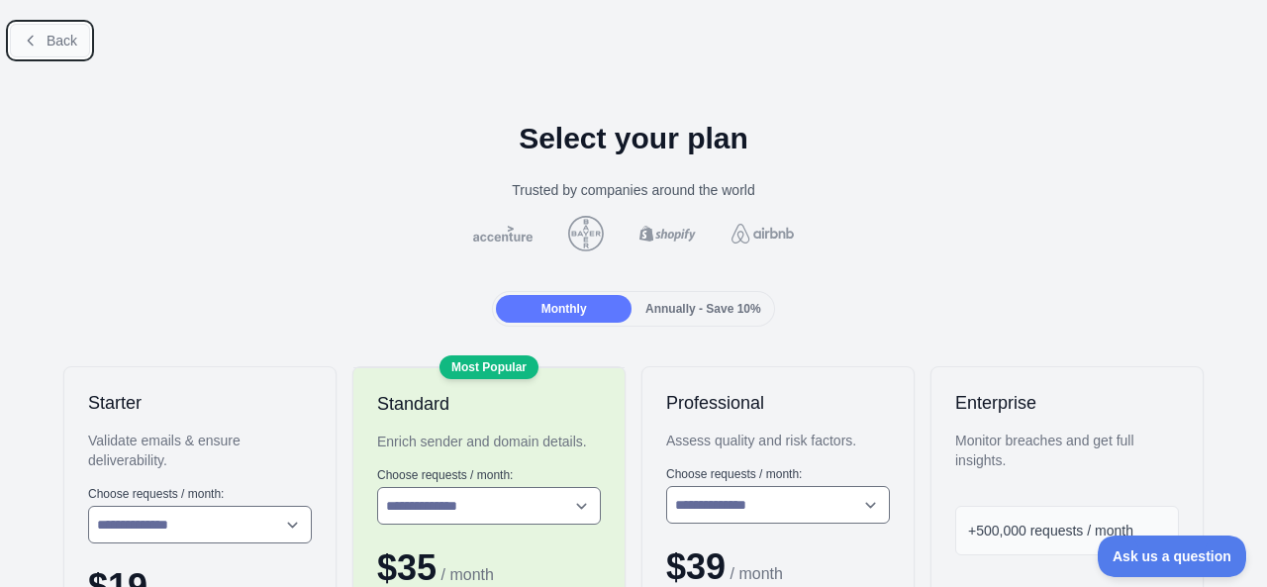
click at [39, 38] on button "Back" at bounding box center [50, 41] width 80 height 34
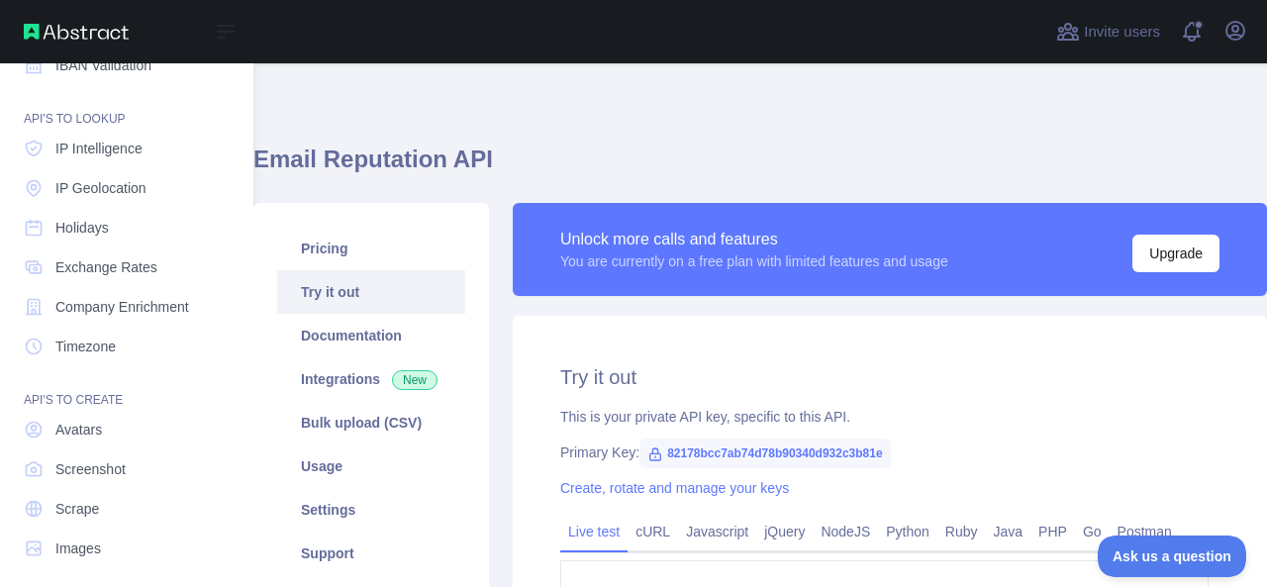
scroll to position [244, 0]
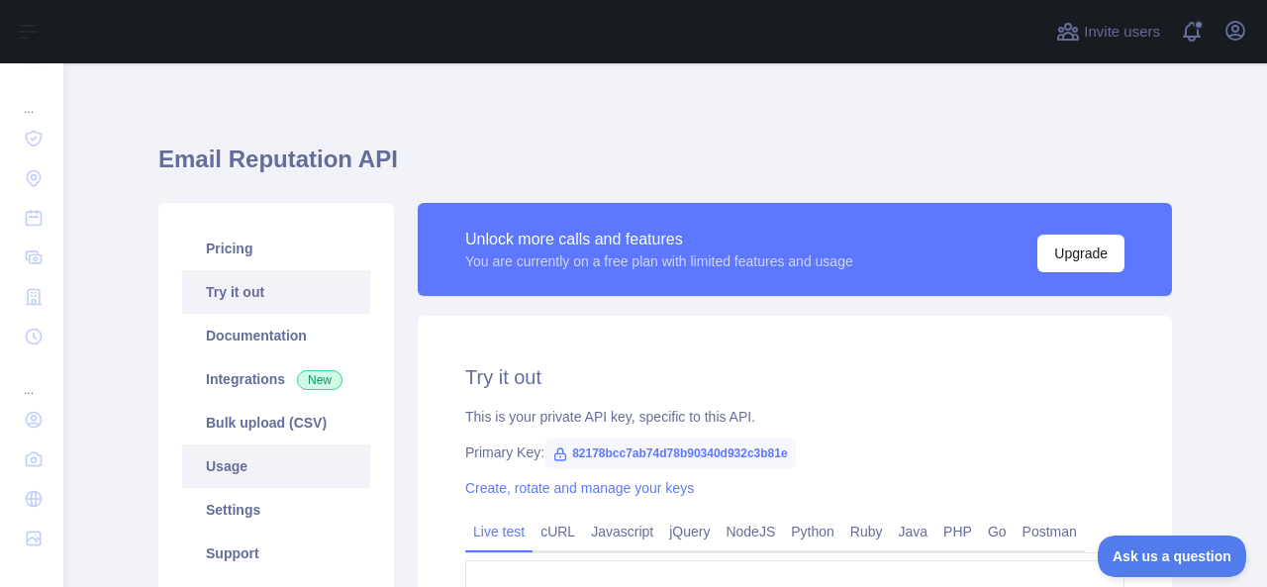
click at [235, 476] on link "Usage" at bounding box center [276, 467] width 188 height 44
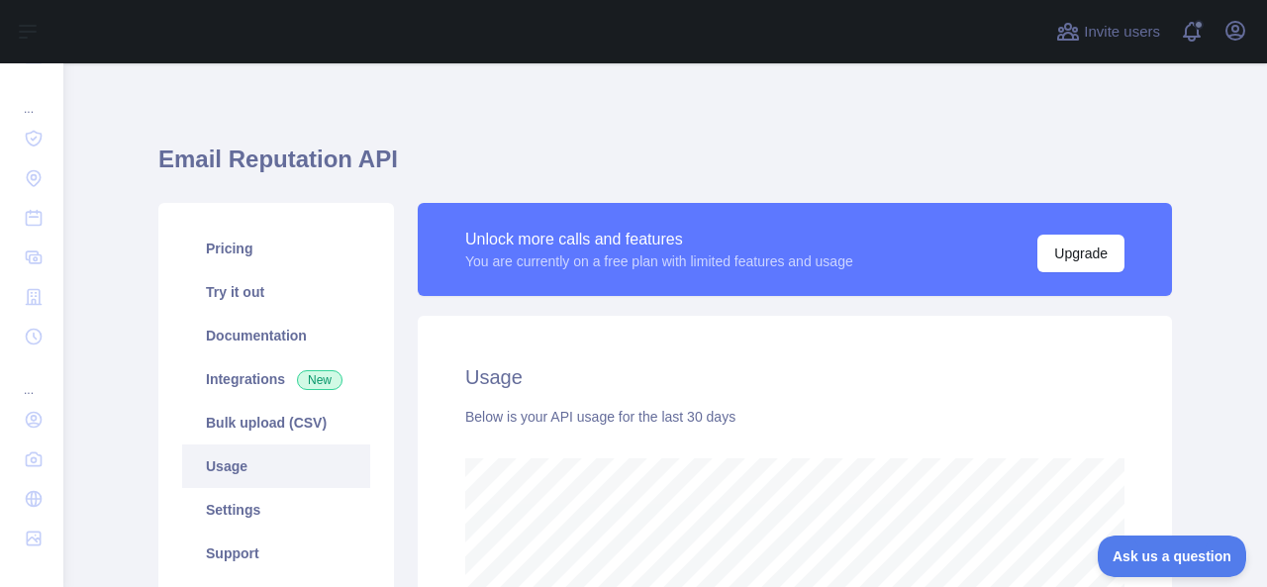
scroll to position [524, 1188]
click at [240, 518] on link "Settings" at bounding box center [276, 510] width 188 height 44
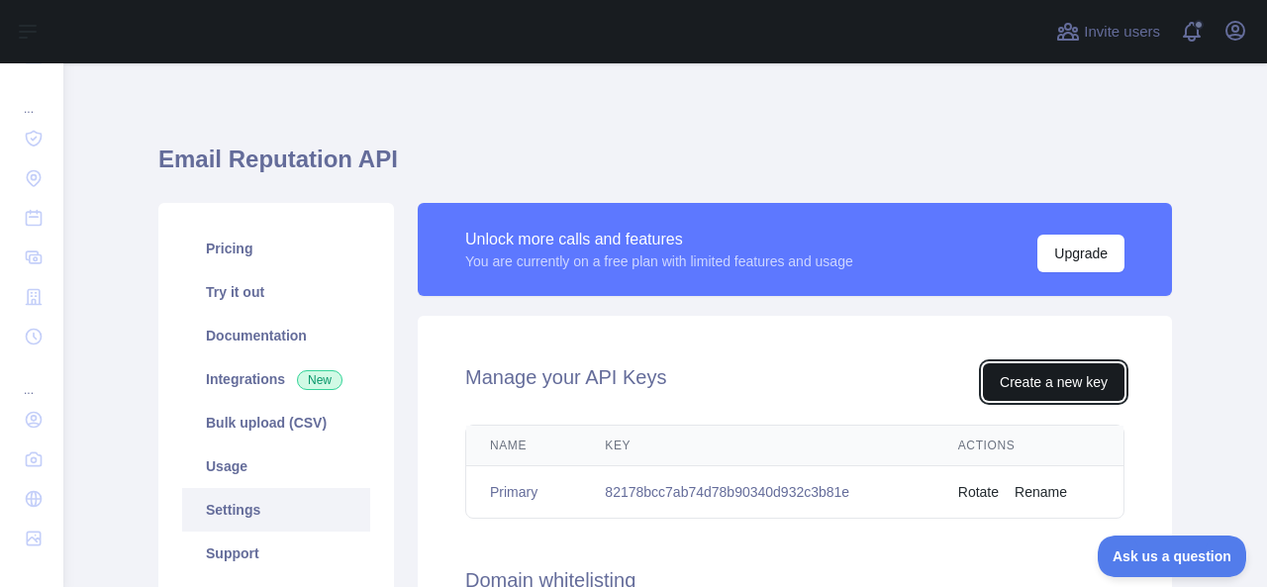
click at [1012, 379] on button "Create a new key" at bounding box center [1054, 382] width 142 height 38
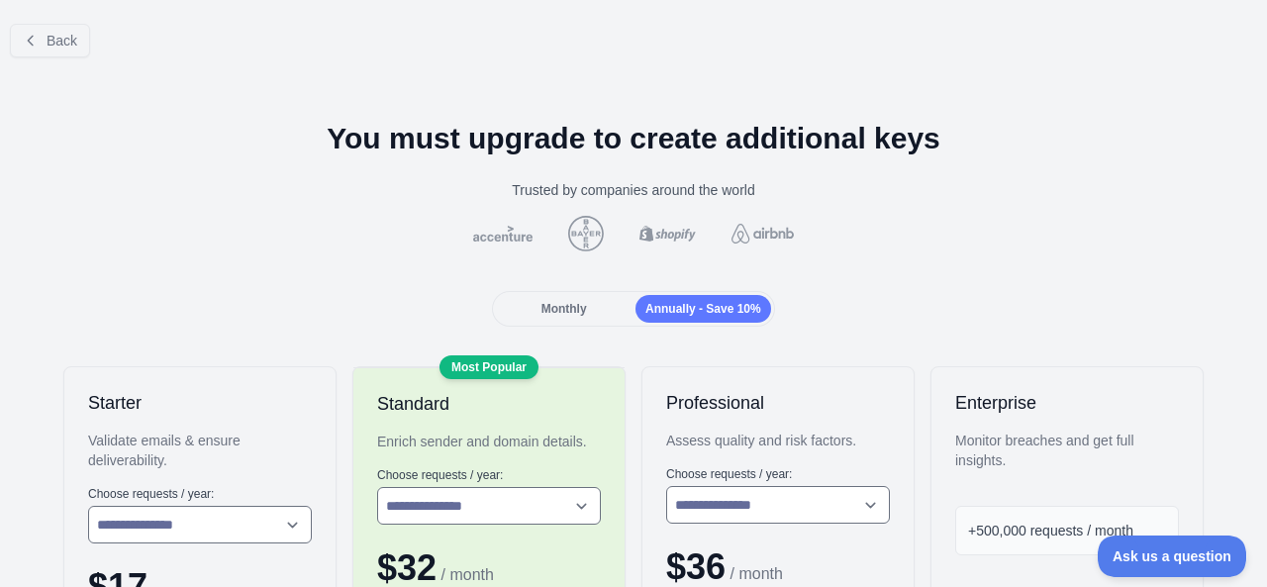
click at [560, 295] on div "Monthly" at bounding box center [564, 309] width 136 height 28
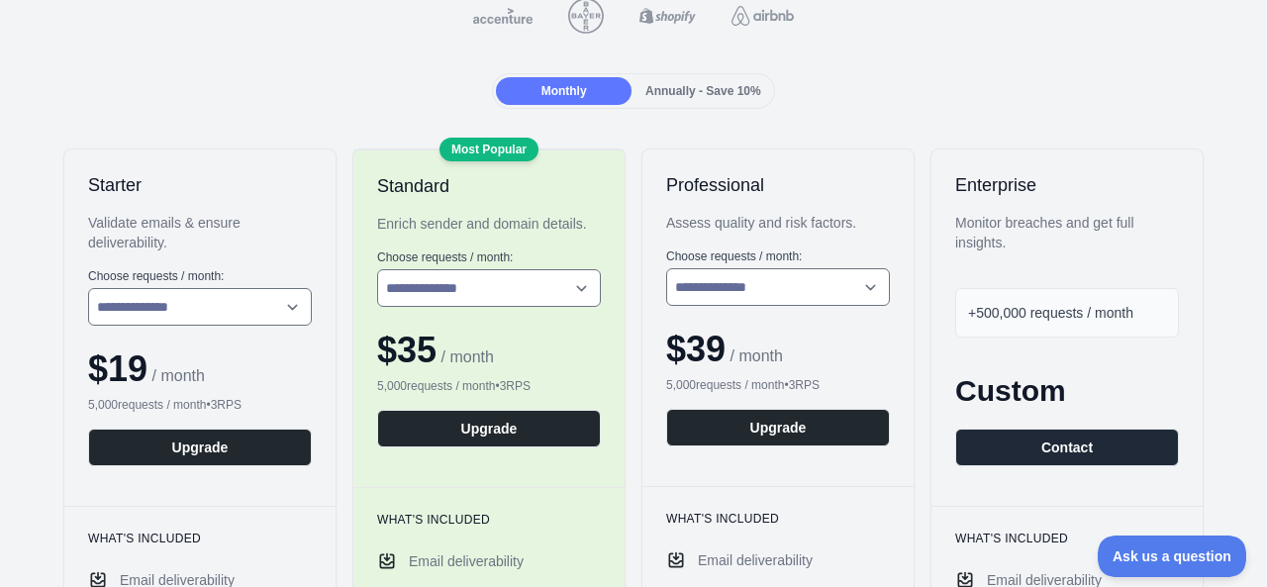
scroll to position [222, 0]
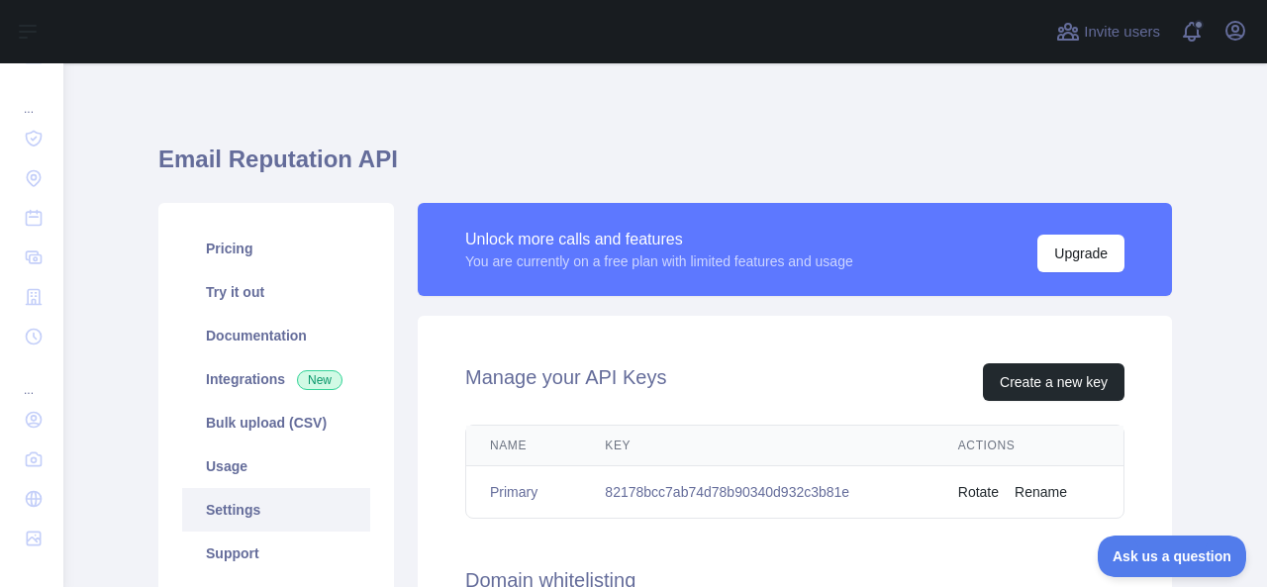
click at [840, 488] on td "82178bcc7ab74d78b90340d932c3b81e" at bounding box center [757, 492] width 352 height 52
drag, startPoint x: 841, startPoint y: 490, endPoint x: 598, endPoint y: 488, distance: 243.5
click at [598, 488] on td "82178bcc7ab74d78b90340d932c3b81e" at bounding box center [757, 492] width 352 height 52
copy td "82178bcc7ab74d78b90340d932c3b81e"
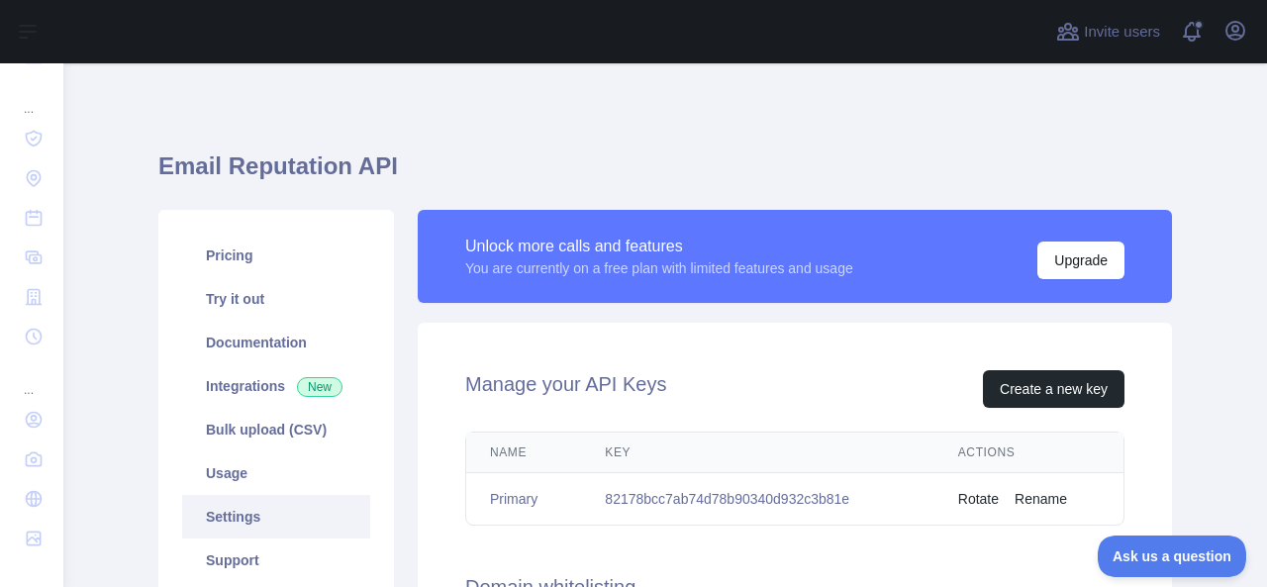
click at [398, 159] on h1 "Email Reputation API" at bounding box center [665, 174] width 1014 height 48
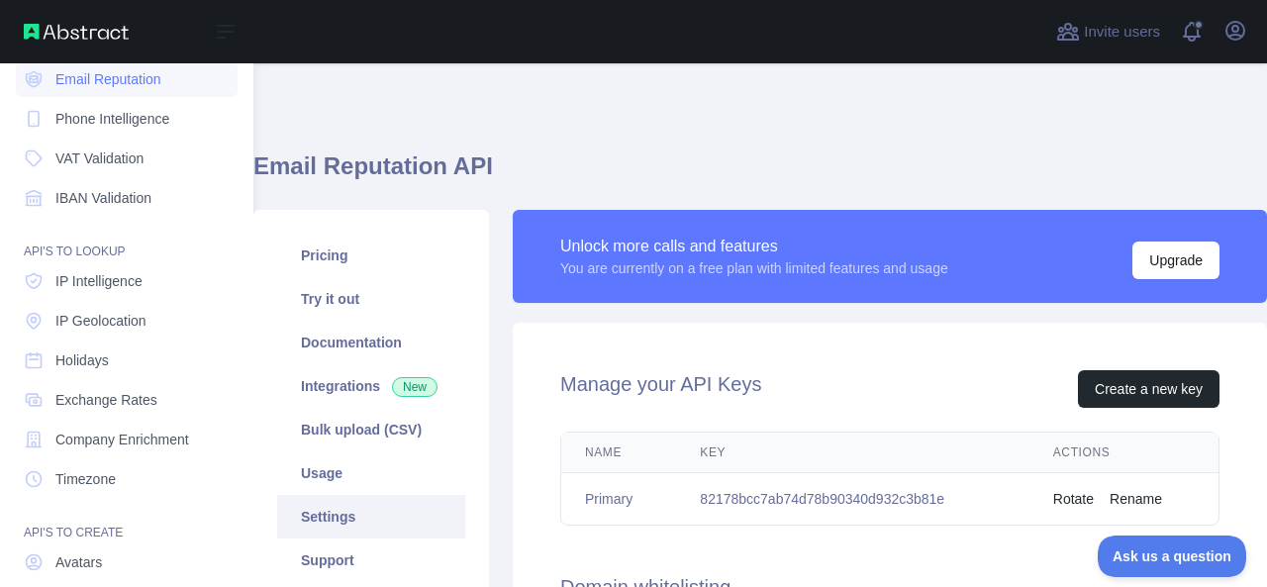
scroll to position [86, 0]
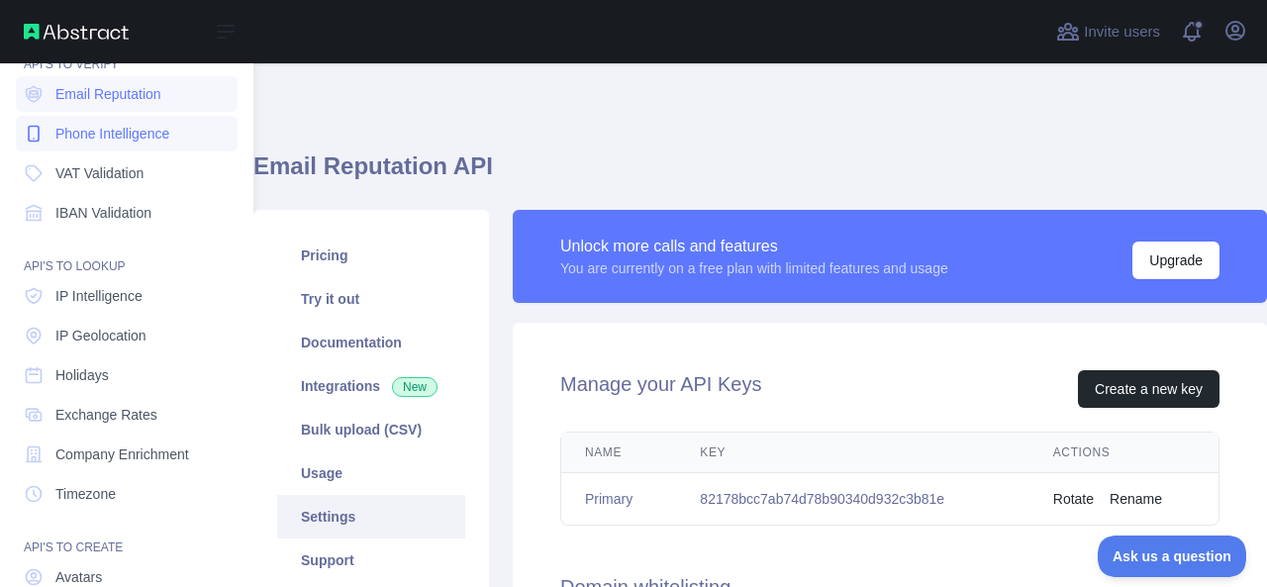
click at [126, 146] on link "Phone Intelligence" at bounding box center [127, 134] width 222 height 36
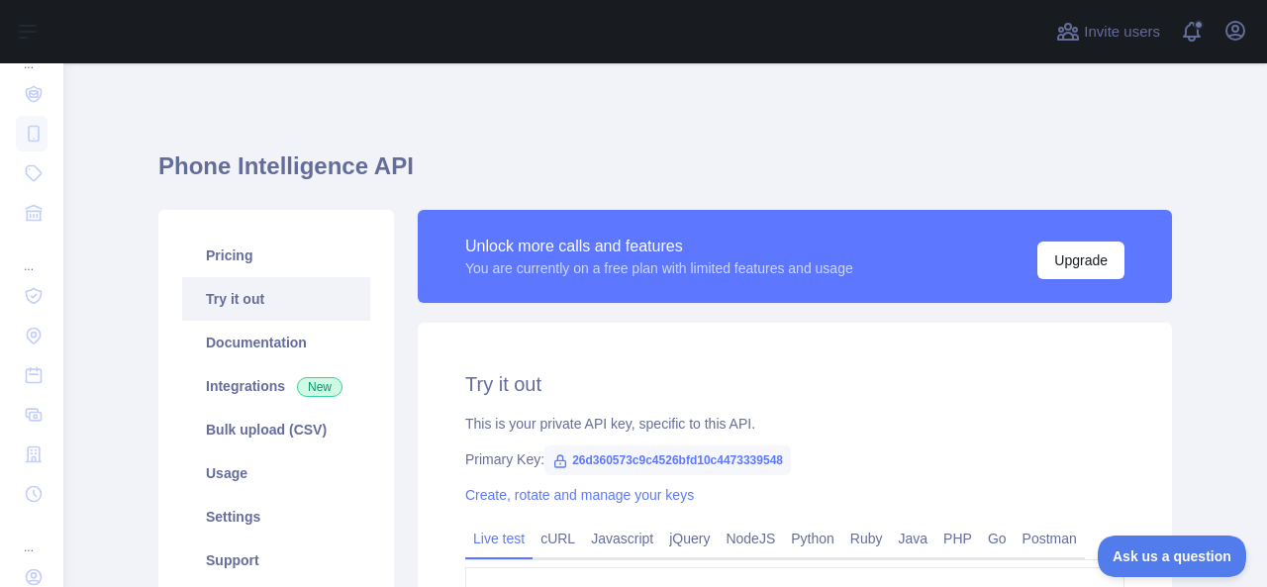
scroll to position [126, 0]
click at [756, 382] on h2 "Try it out" at bounding box center [794, 384] width 659 height 28
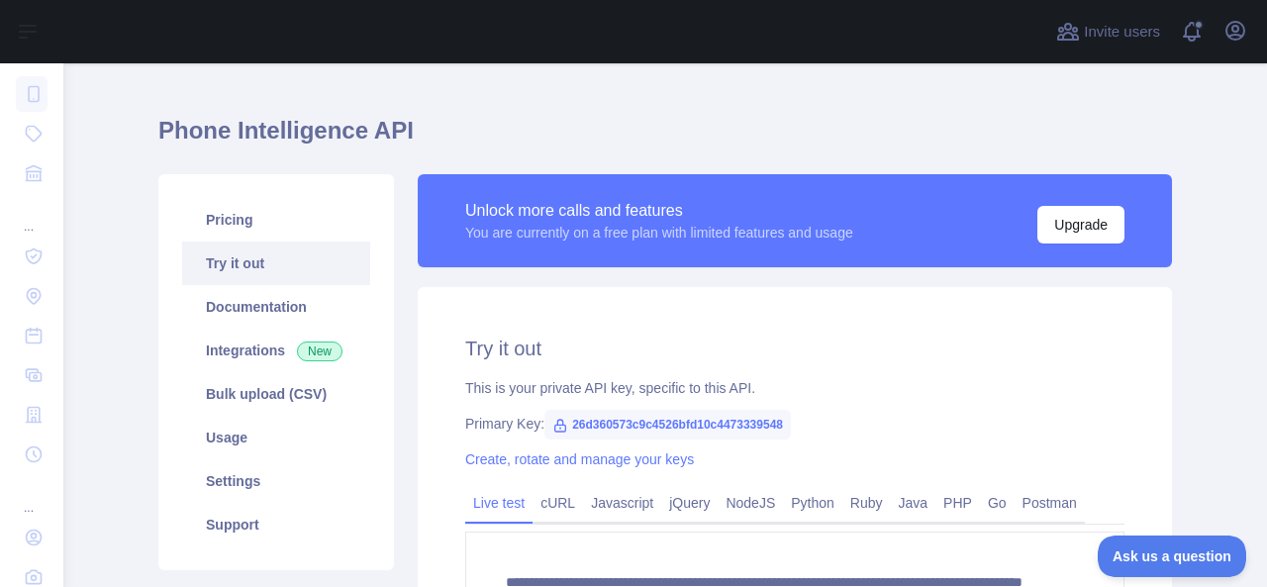
scroll to position [40, 0]
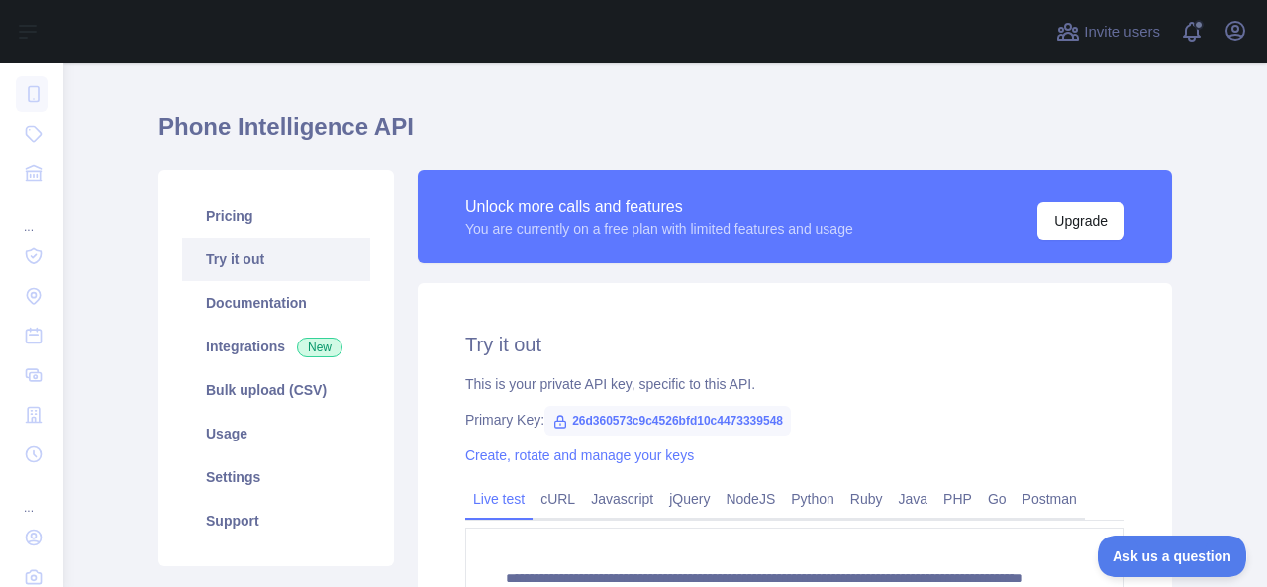
click at [853, 411] on div "**********" at bounding box center [795, 518] width 754 height 470
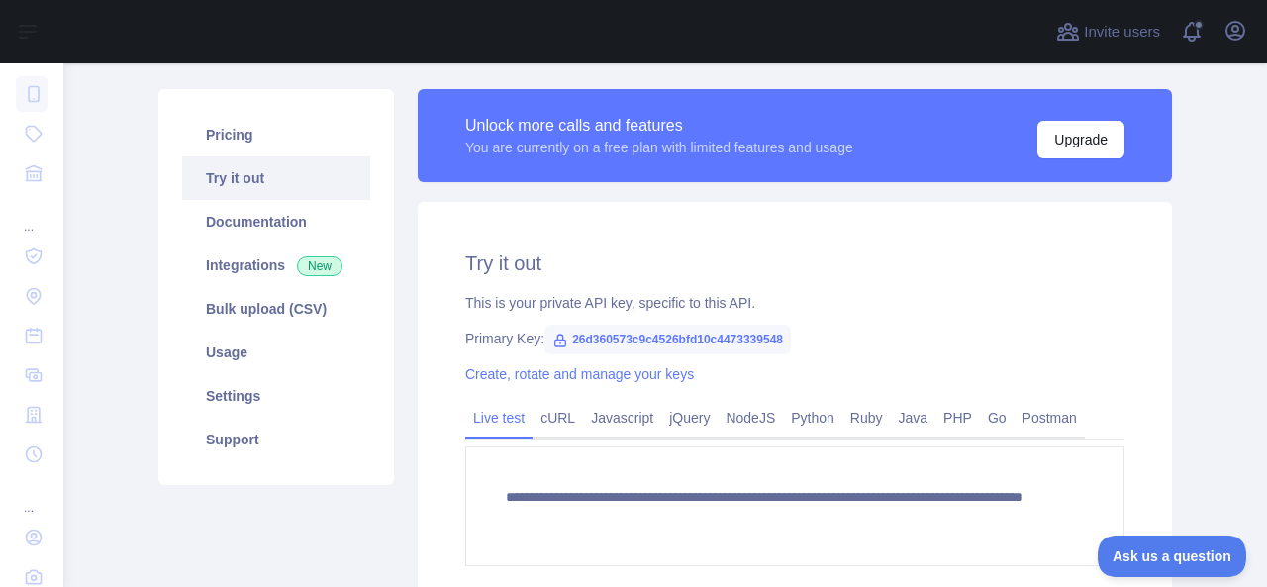
scroll to position [158, 0]
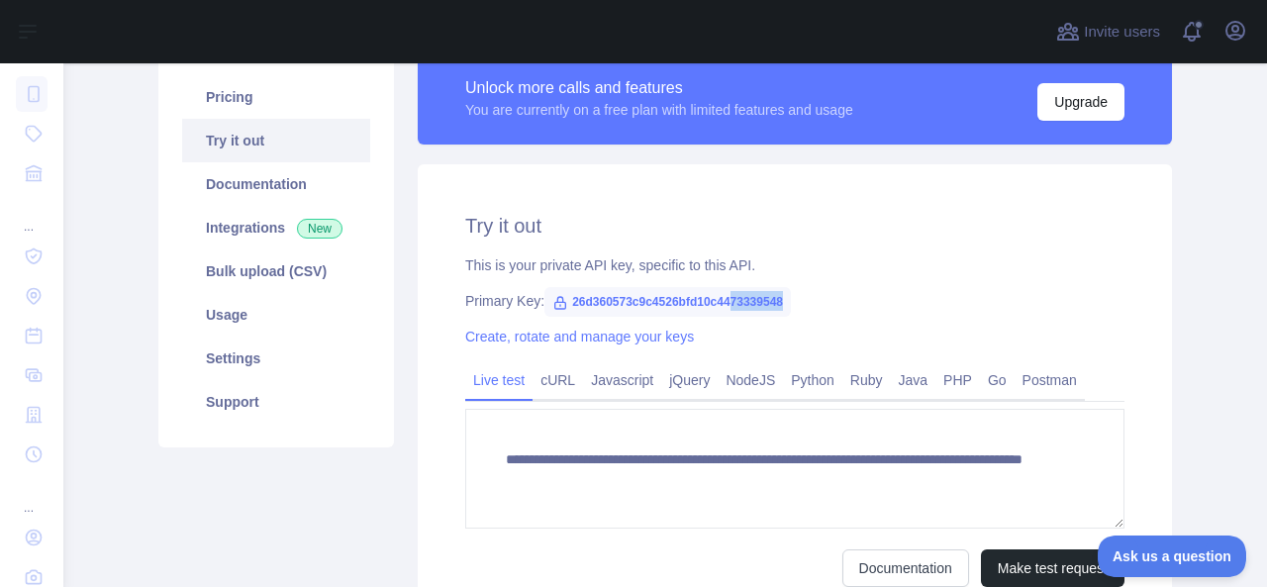
drag, startPoint x: 772, startPoint y: 298, endPoint x: 718, endPoint y: 297, distance: 54.5
click at [718, 297] on span "26d360573c9c4526bfd10c4473339548" at bounding box center [667, 302] width 247 height 30
click at [711, 552] on div "Documentation Make test request" at bounding box center [794, 568] width 659 height 38
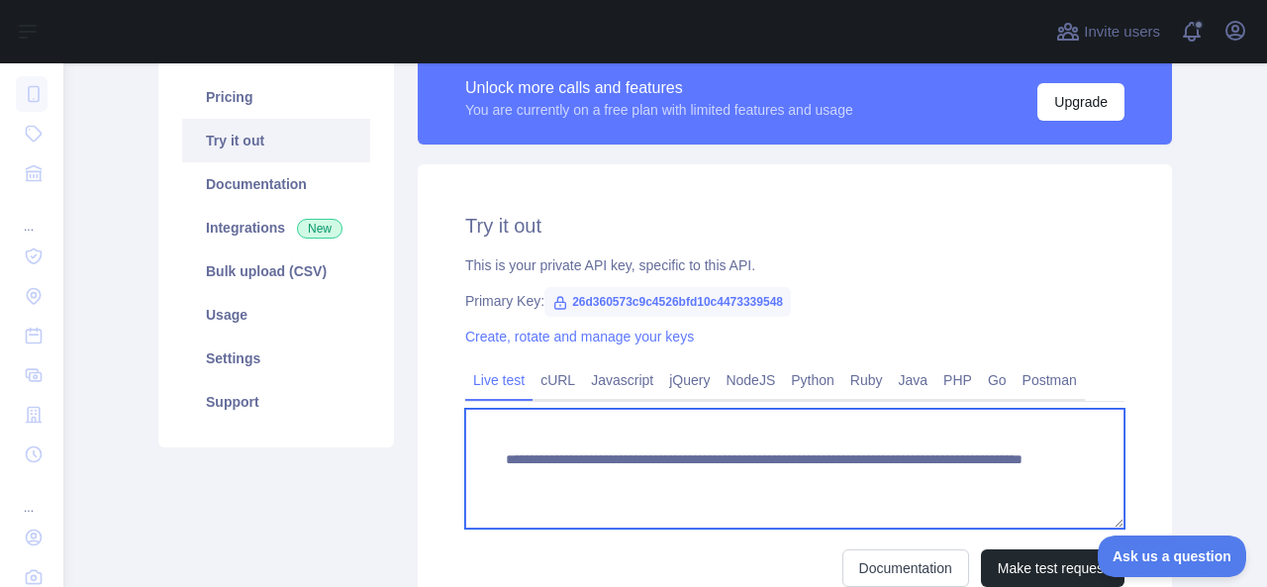
click at [931, 478] on textarea "**********" at bounding box center [794, 469] width 659 height 120
drag, startPoint x: 945, startPoint y: 479, endPoint x: 488, endPoint y: 439, distance: 459.2
click at [488, 439] on textarea "**********" at bounding box center [794, 469] width 659 height 120
type textarea "**********"
